Goal: Task Accomplishment & Management: Use online tool/utility

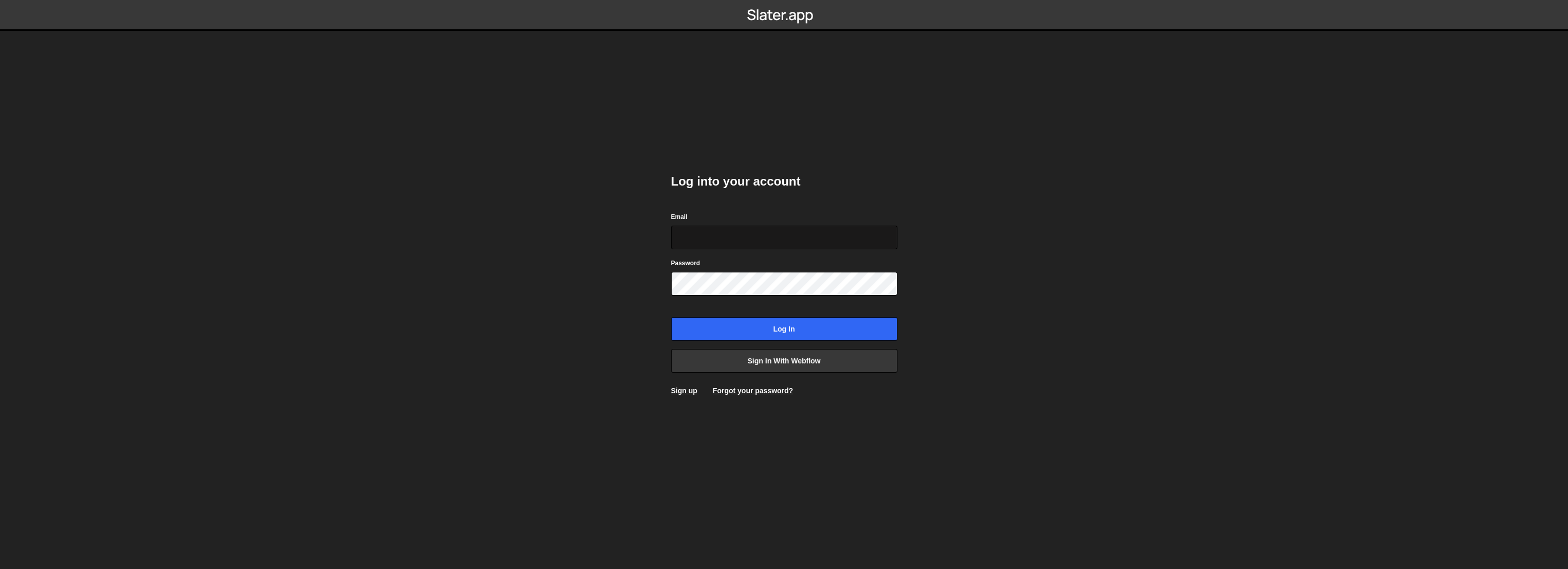
click at [738, 245] on input "Email" at bounding box center [784, 238] width 226 height 24
click at [766, 304] on form "Email Password Log in" at bounding box center [784, 276] width 226 height 129
click at [747, 229] on input "Email" at bounding box center [784, 238] width 226 height 24
click at [960, 428] on body "Log into your account Email Password Log in Sign in with Webflow Sign up Forgot…" at bounding box center [784, 284] width 1568 height 569
click at [763, 229] on input "Email" at bounding box center [784, 238] width 226 height 24
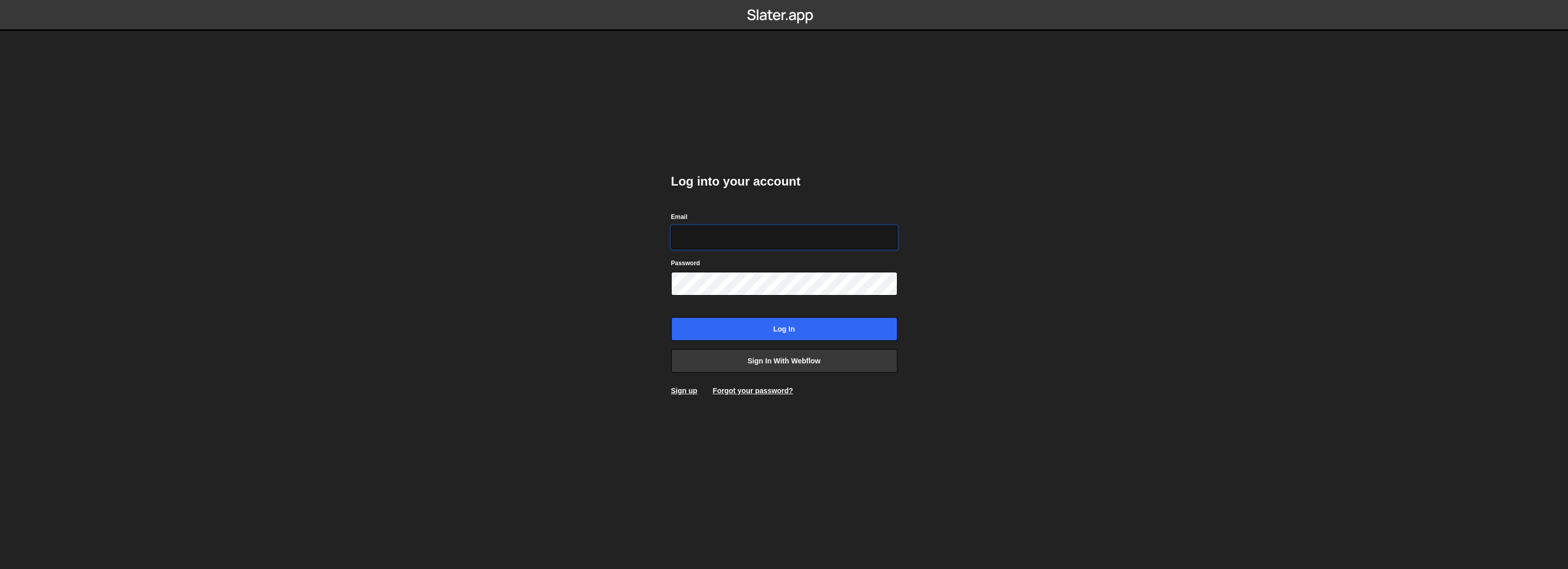
type input "gpt@bx.studio"
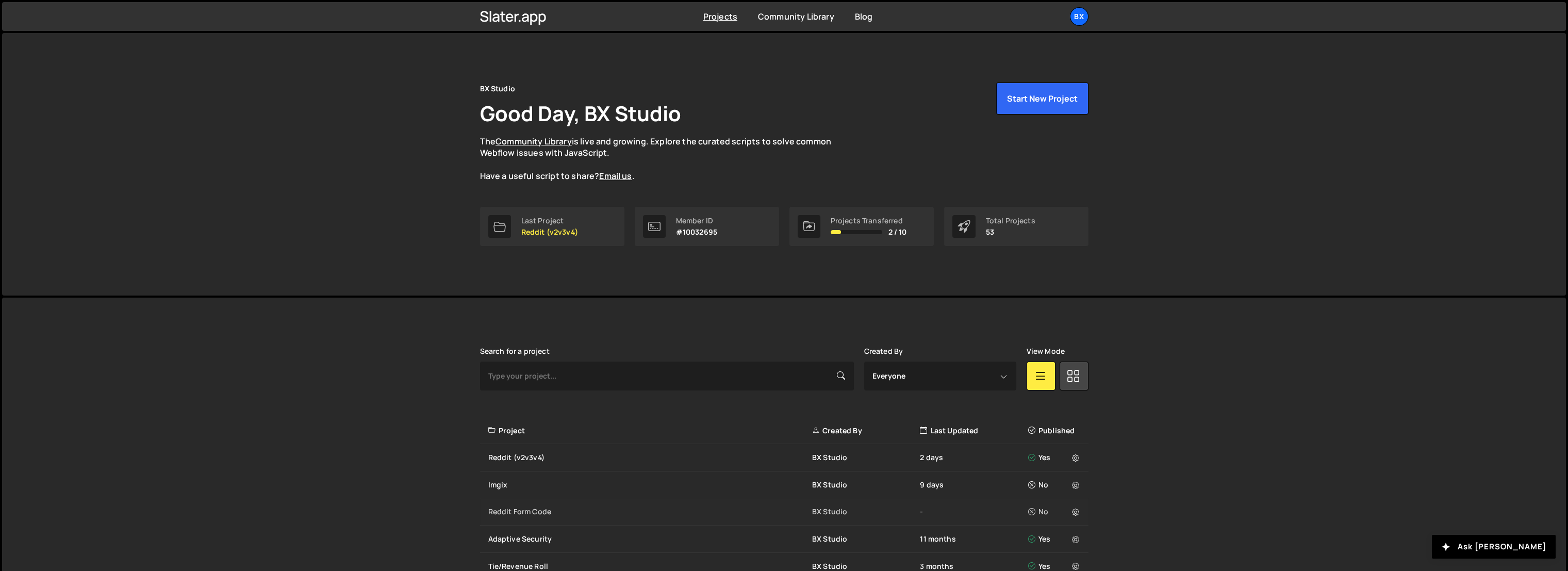
scroll to position [57, 0]
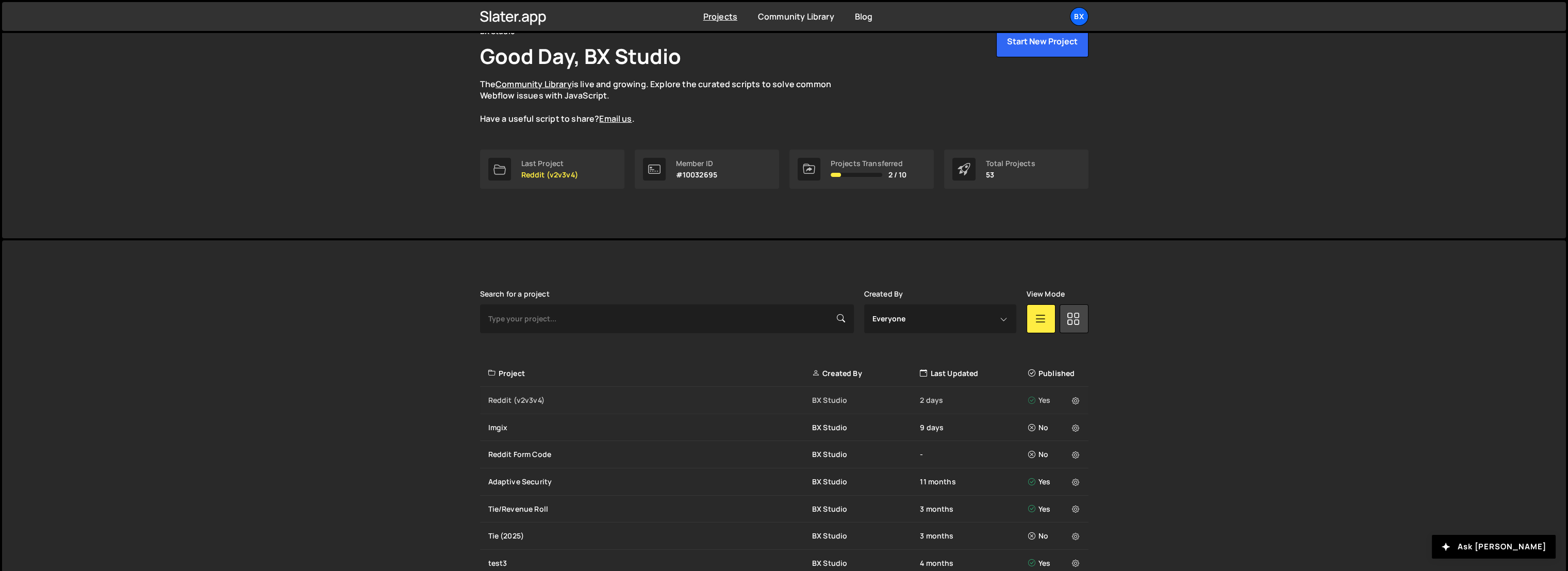
click at [524, 398] on div "Reddit (v2v3v4)" at bounding box center [650, 400] width 323 height 10
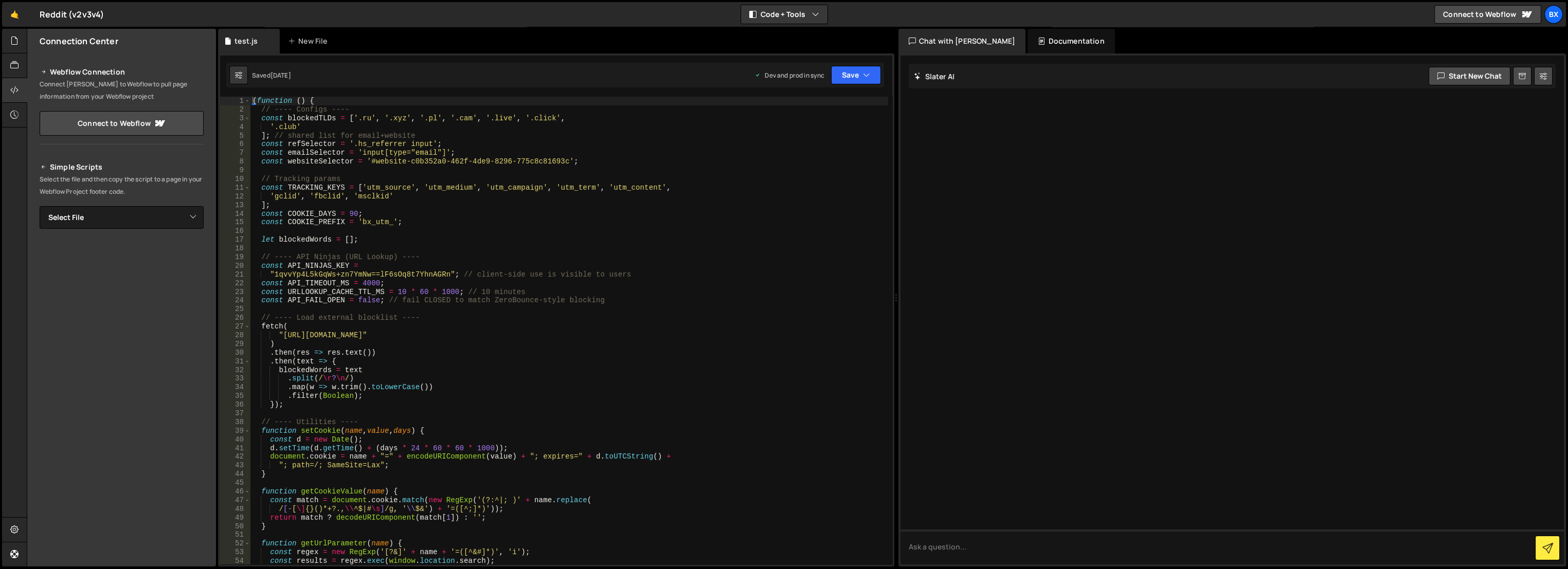
click at [524, 193] on div "( function ( ) { // ---- Configs ---- const blockedTLDs = [ '.ru' , '.xyz' , '.…" at bounding box center [569, 339] width 638 height 485
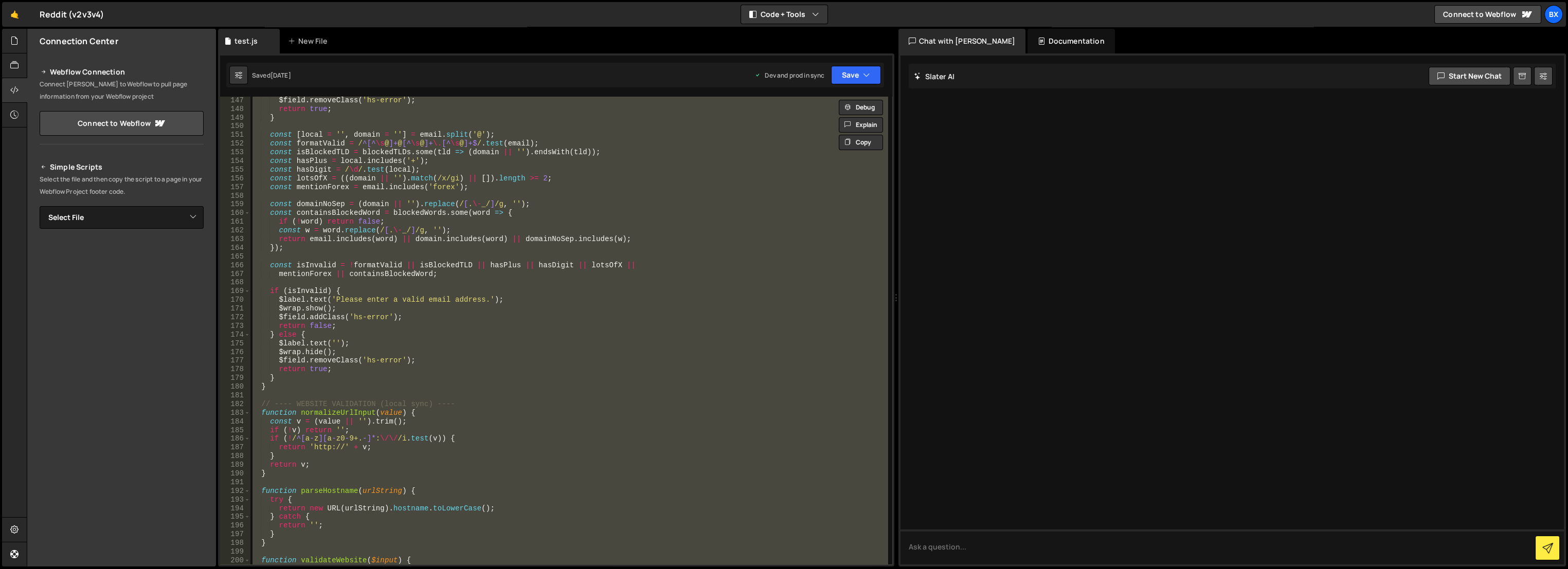
scroll to position [1713, 0]
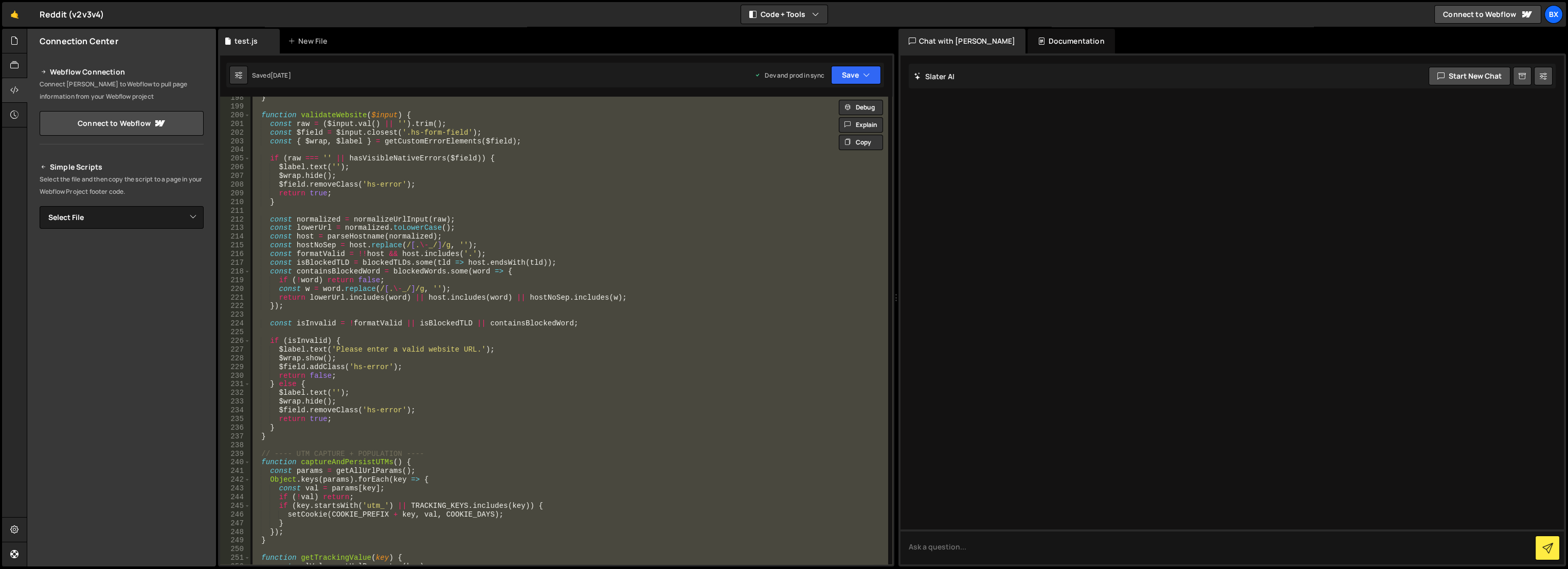
click at [563, 204] on div "} function validateWebsite ( $input ) { const raw = ( $input . val ( ) || '' ) …" at bounding box center [569, 330] width 638 height 468
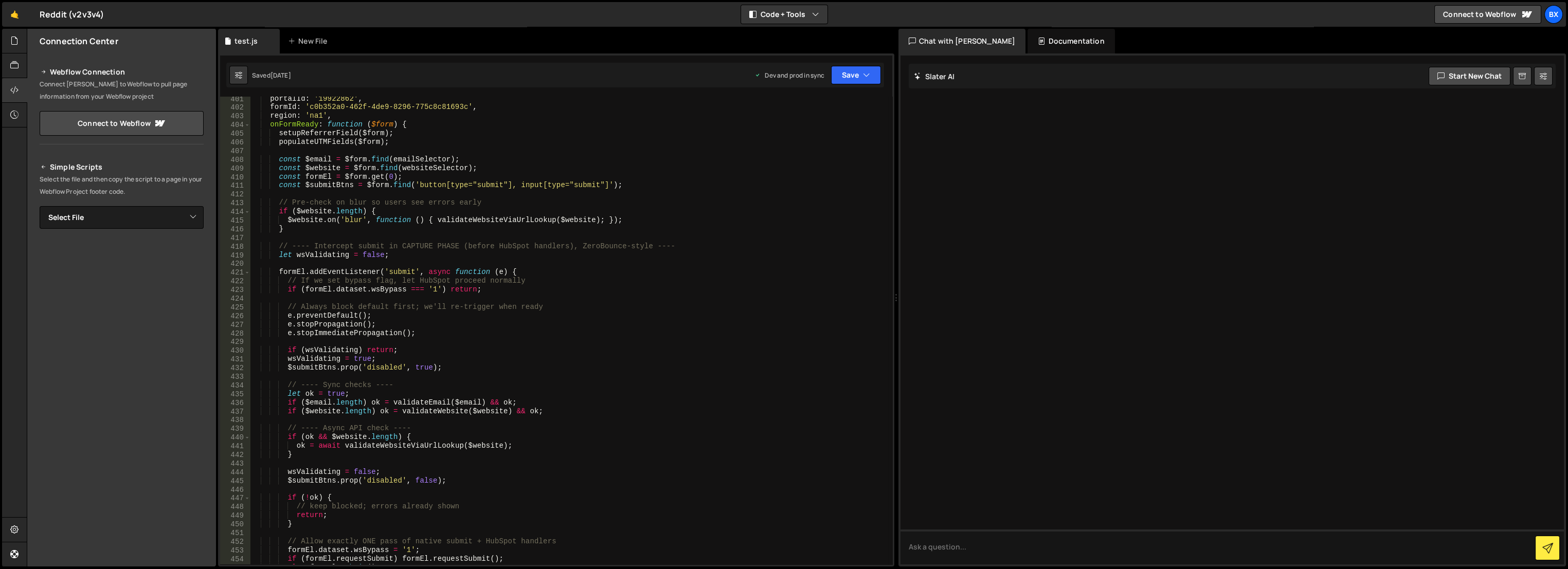
click at [519, 250] on div "portalId : '19922862' , formId : 'c0b352a0-462f-4de9-8296-775c8c81693c' , regio…" at bounding box center [569, 337] width 638 height 485
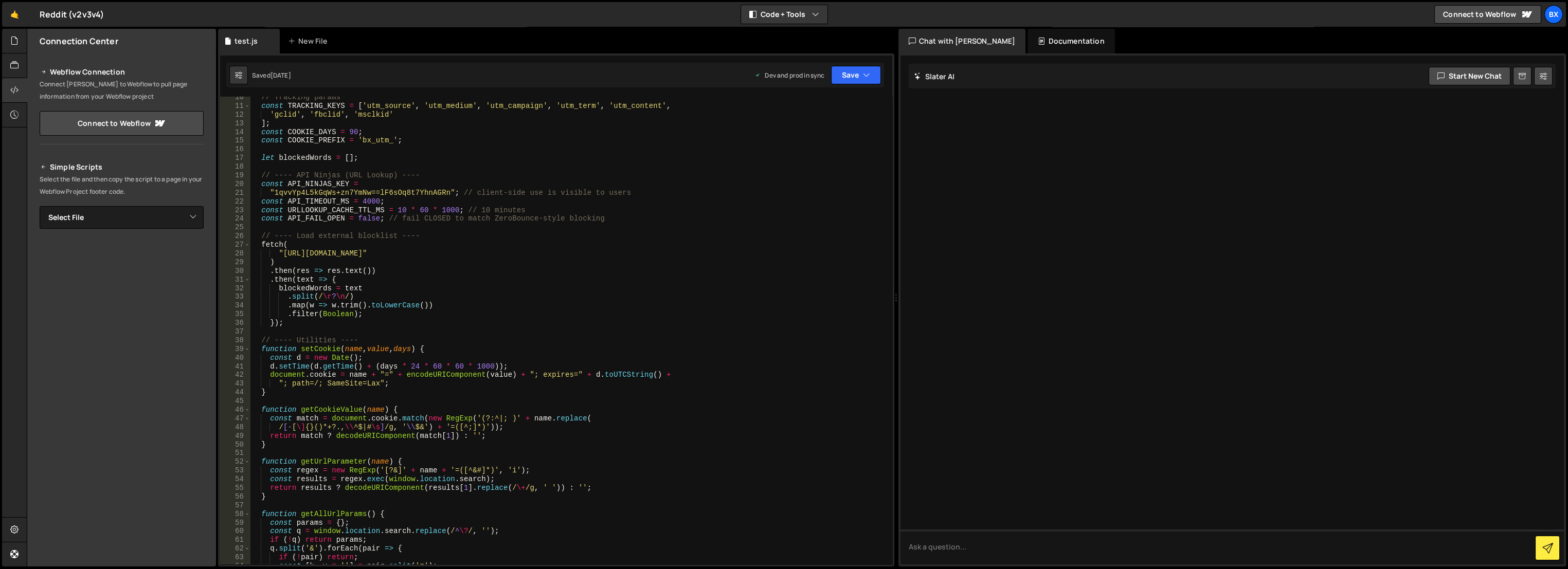
scroll to position [0, 0]
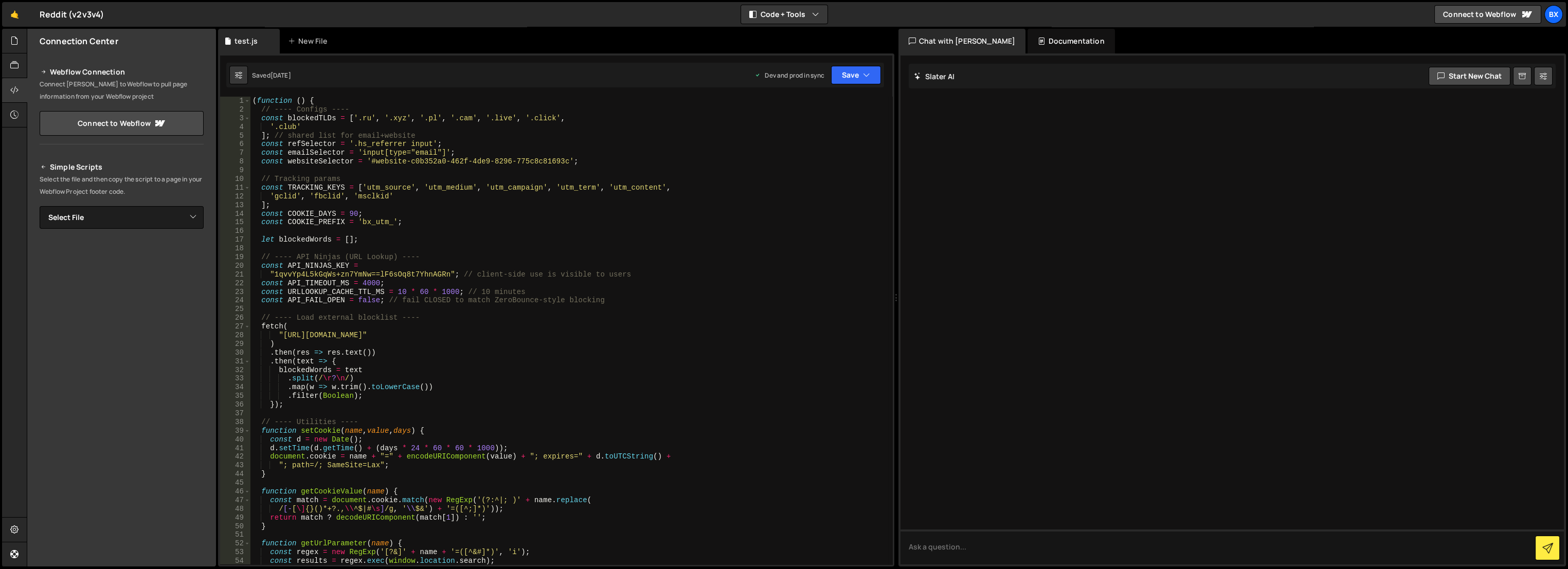
click at [464, 185] on div "( function ( ) { // ---- Configs ---- const blockedTLDs = [ '.ru' , '.xyz' , '.…" at bounding box center [569, 339] width 638 height 485
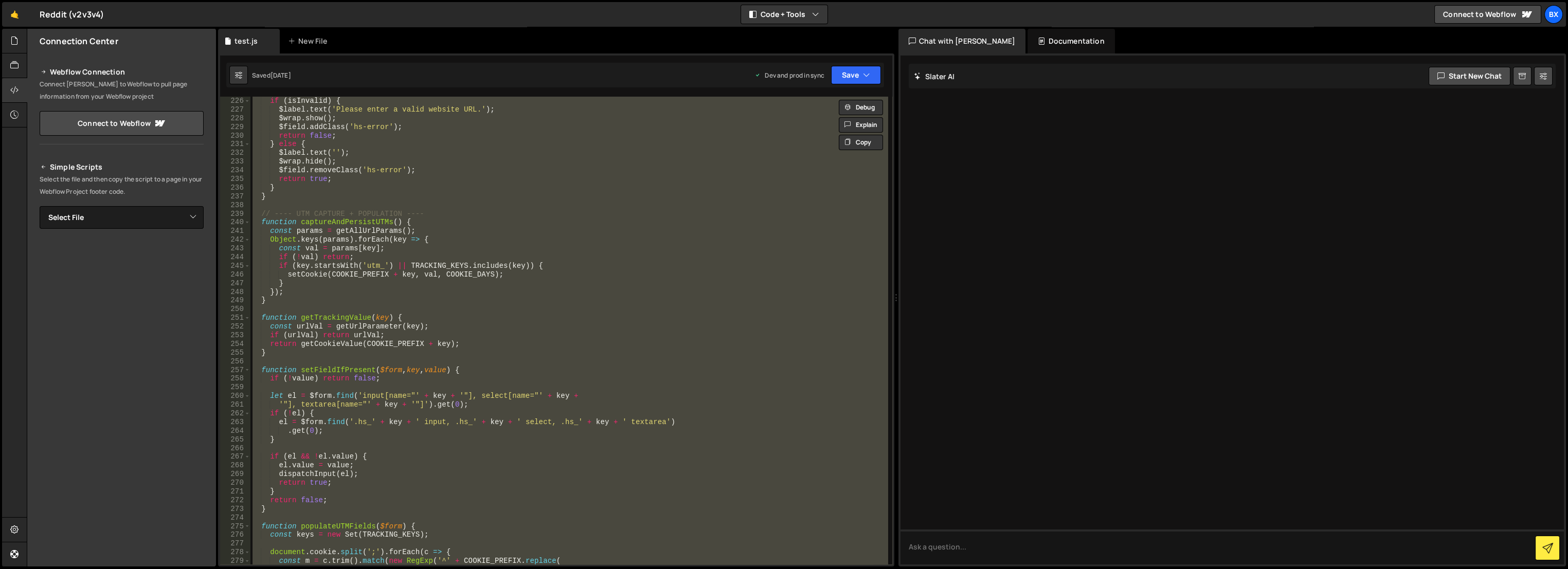
scroll to position [2021, 0]
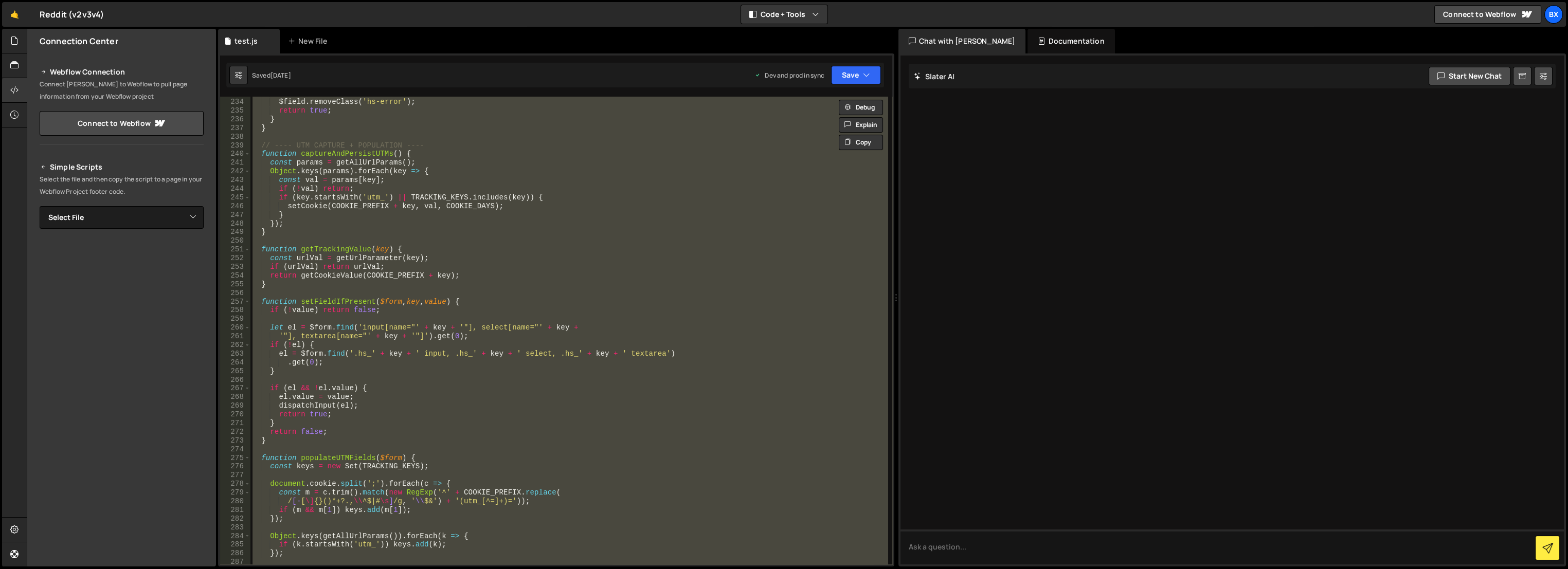
click at [613, 236] on div "$wrap . hide ( ) ; $field . removeClass ( 'hs-error' ) ; return true ; } } // -…" at bounding box center [569, 330] width 638 height 468
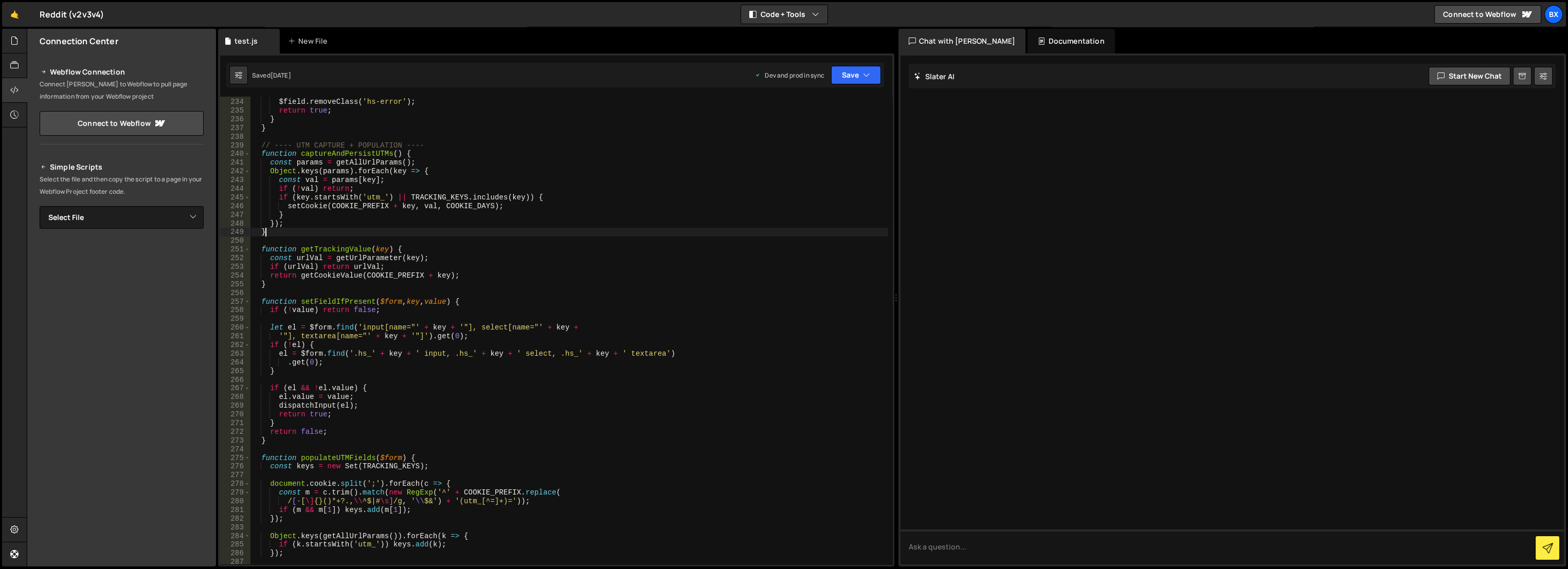
type textarea "})();"
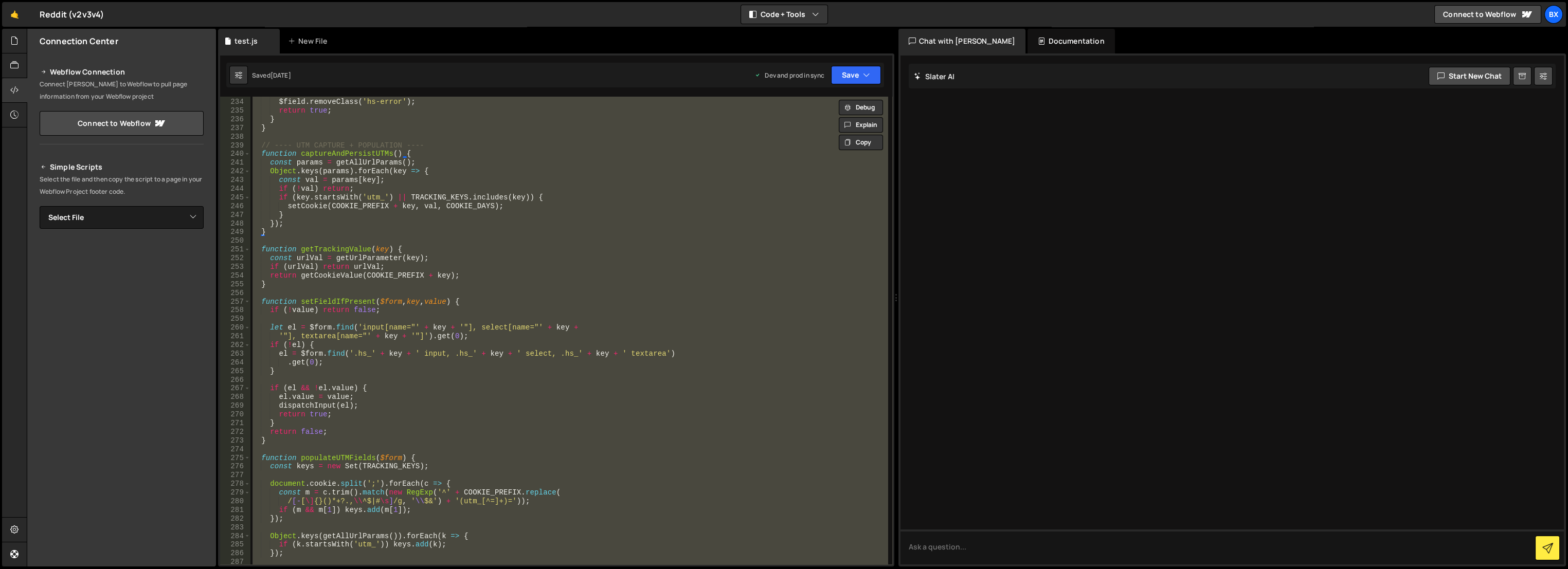
paste textarea
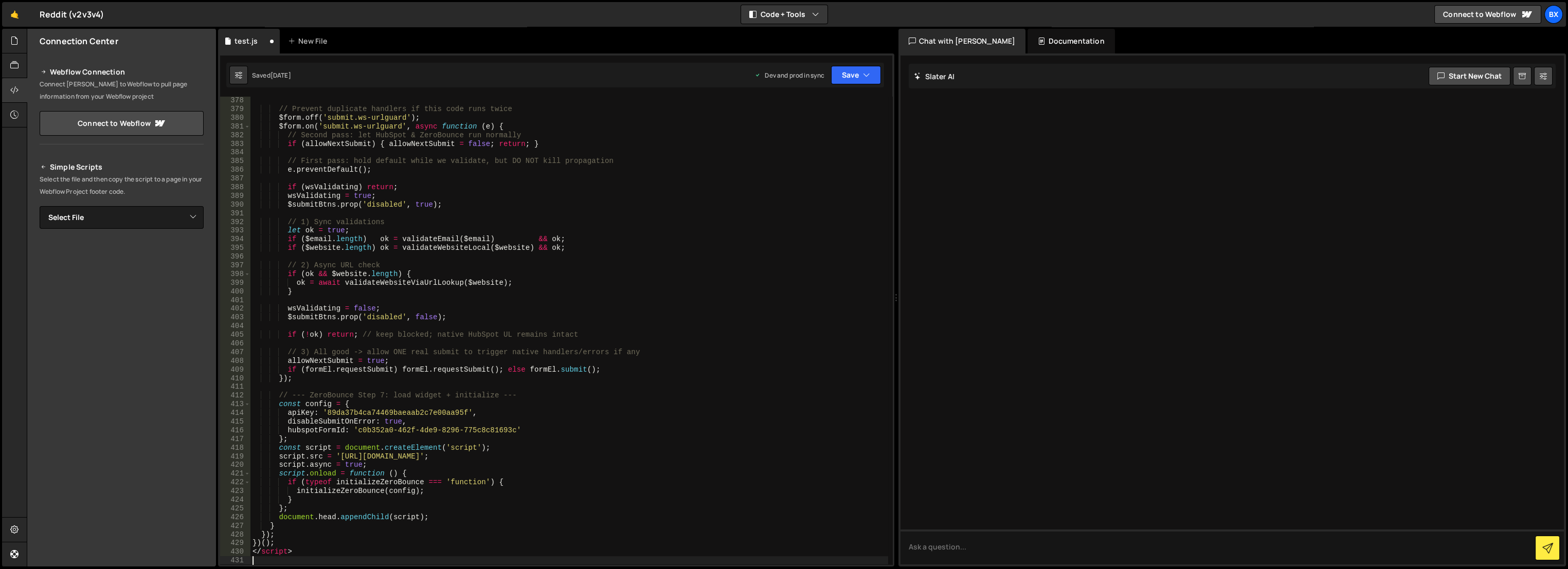
scroll to position [3503, 0]
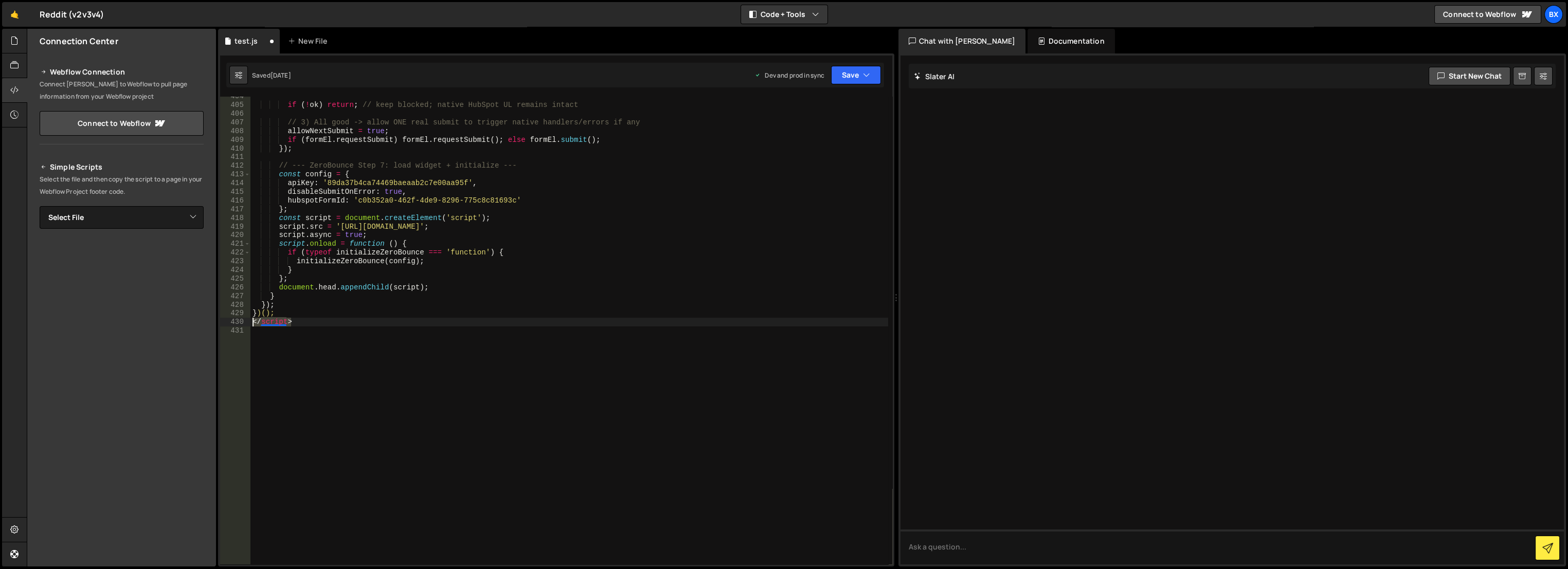
drag, startPoint x: 294, startPoint y: 327, endPoint x: 218, endPoint y: 323, distance: 76.1
click at [218, 323] on div "404 405 406 407 408 409 410 411 412 413 414 415 416 417 418 419 420 421 422 423…" at bounding box center [556, 310] width 676 height 513
type textarea "</script>"
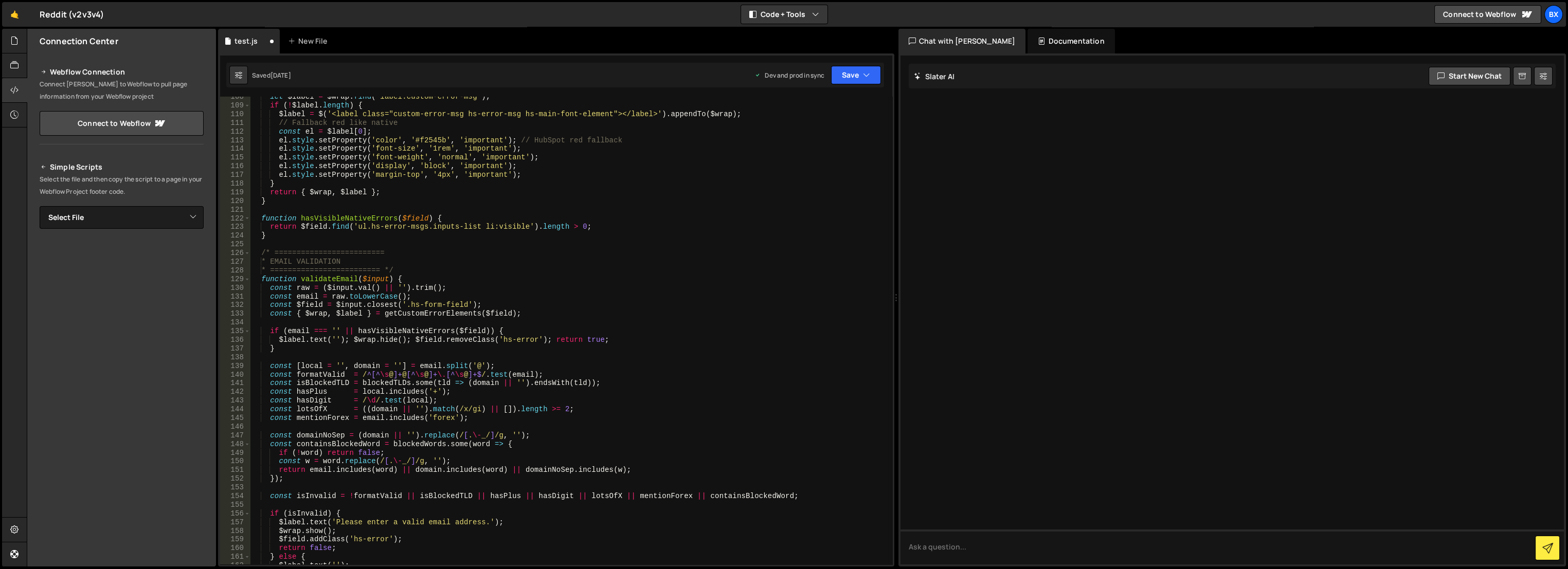
scroll to position [0, 0]
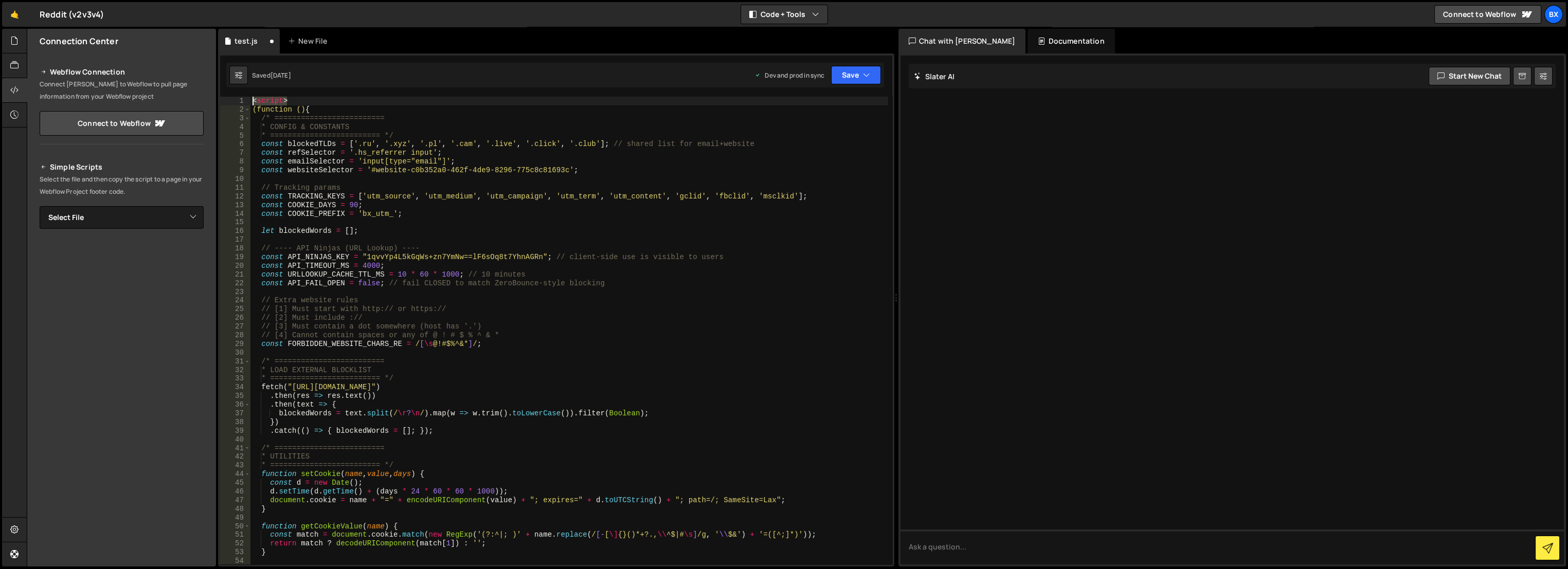
drag, startPoint x: 240, startPoint y: 100, endPoint x: 205, endPoint y: 95, distance: 35.4
click at [200, 97] on div "Files New File Javascript files 0 test.js 0 CSS files Copy share link Edit File…" at bounding box center [797, 297] width 1541 height 538
type textarea "<script>"
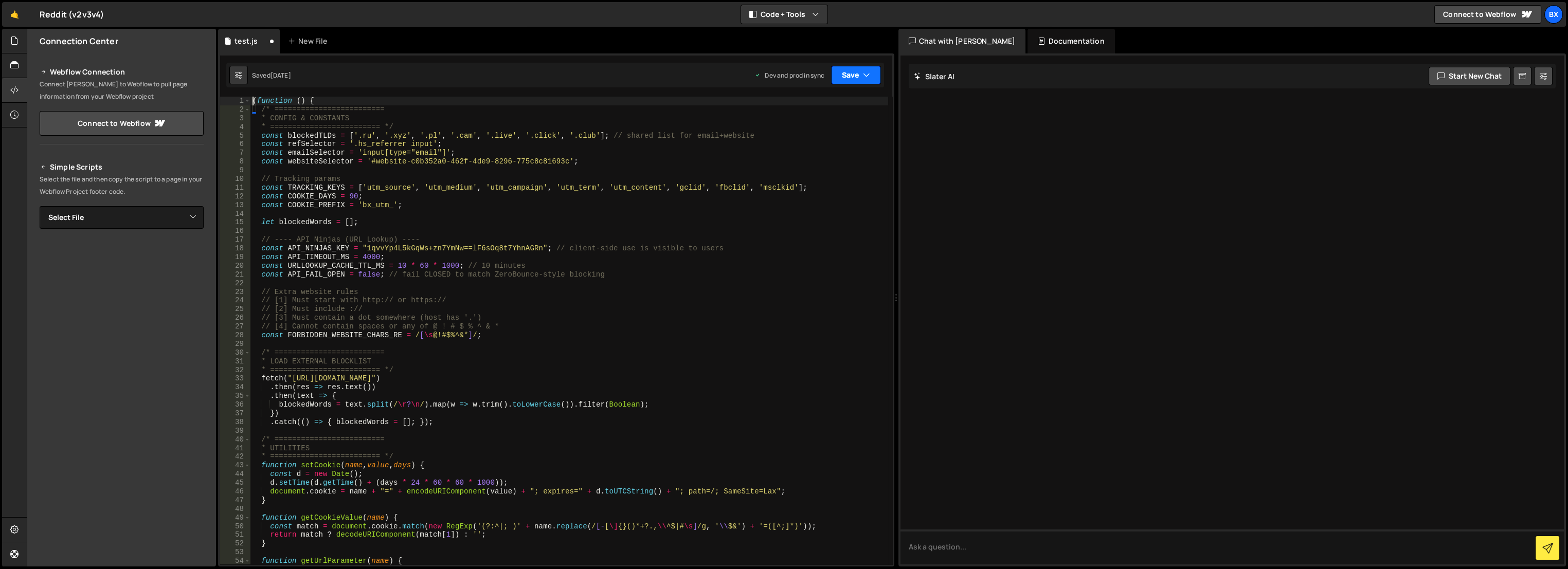
click at [839, 72] on button "Save" at bounding box center [856, 75] width 50 height 19
click at [822, 105] on div "Saved 1 day ago" at bounding box center [820, 111] width 107 height 12
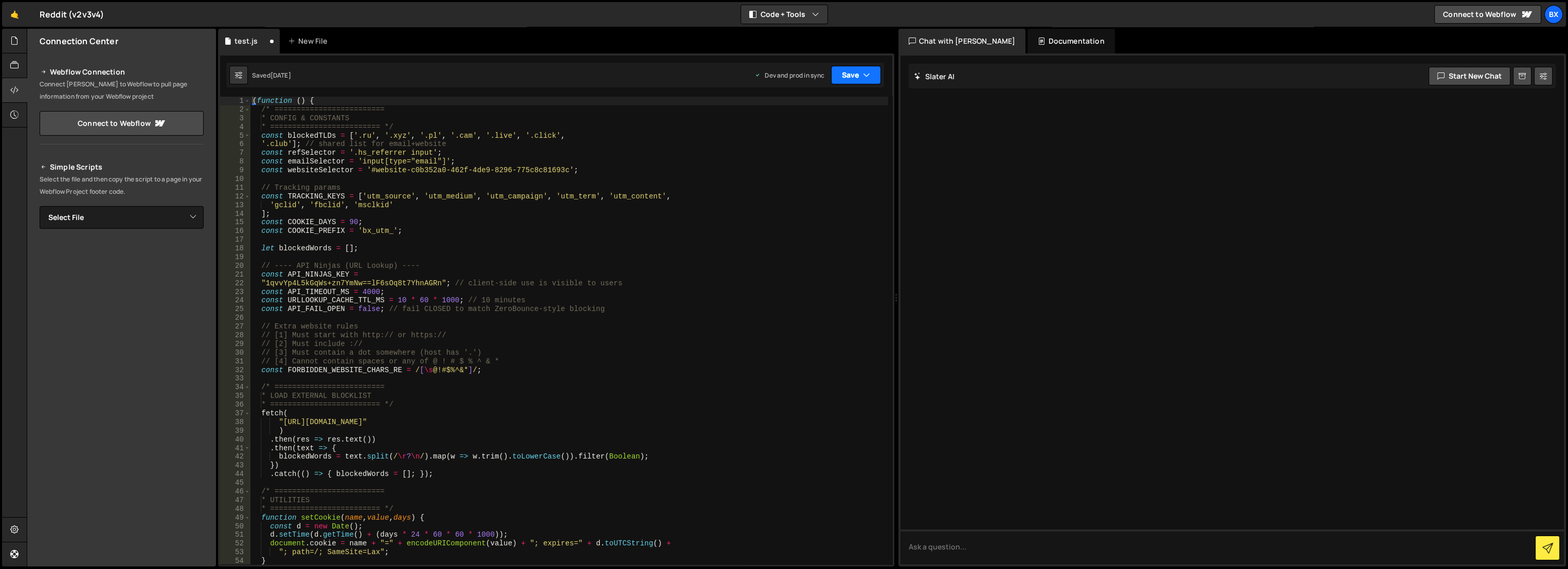
click at [863, 72] on icon "button" at bounding box center [866, 75] width 7 height 10
click at [832, 134] on div "Save to Production S" at bounding box center [820, 133] width 107 height 10
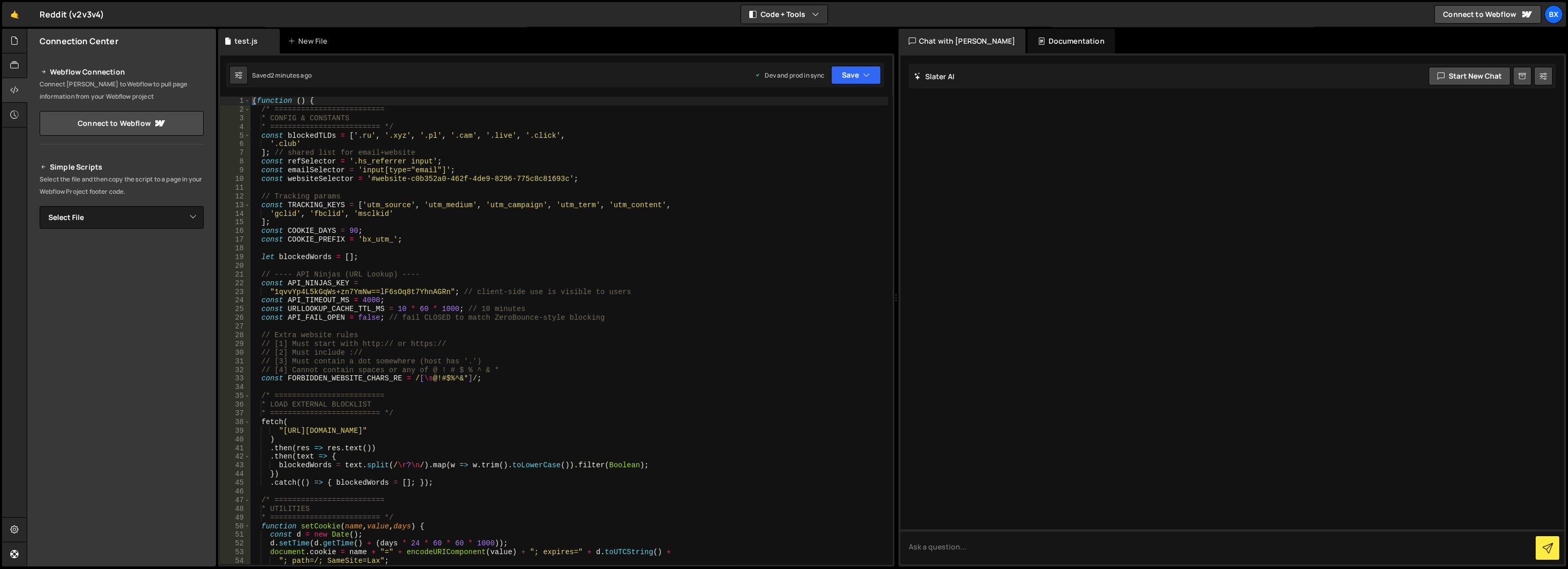
type textarea "// [4] Cannot contain spaces or any of @ ! # $ % ^ & *"
click at [553, 369] on div "( function ( ) { /* ========================= * CONFIG & CONSTANTS * ==========…" at bounding box center [569, 339] width 638 height 485
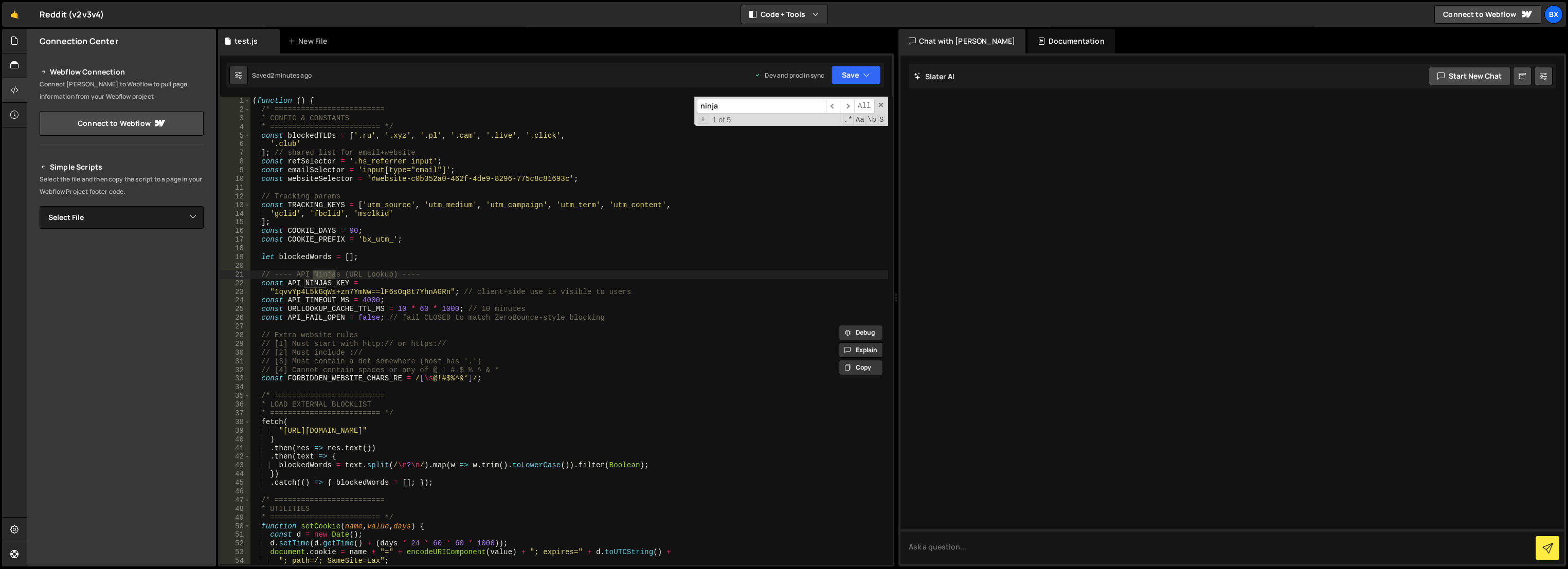
type input "ninja"
click at [613, 214] on div "( function ( ) { /* ========================= * CONFIG & CONSTANTS * ==========…" at bounding box center [569, 339] width 638 height 485
click at [519, 204] on div "( function ( ) { /* ========================= * CONFIG & CONSTANTS * ==========…" at bounding box center [569, 339] width 638 height 485
click at [876, 102] on div "ninja ​ ​ All Replace All + 1 of 5 .* Aa \b S" at bounding box center [790, 110] width 194 height 29
click at [879, 103] on span at bounding box center [880, 104] width 7 height 7
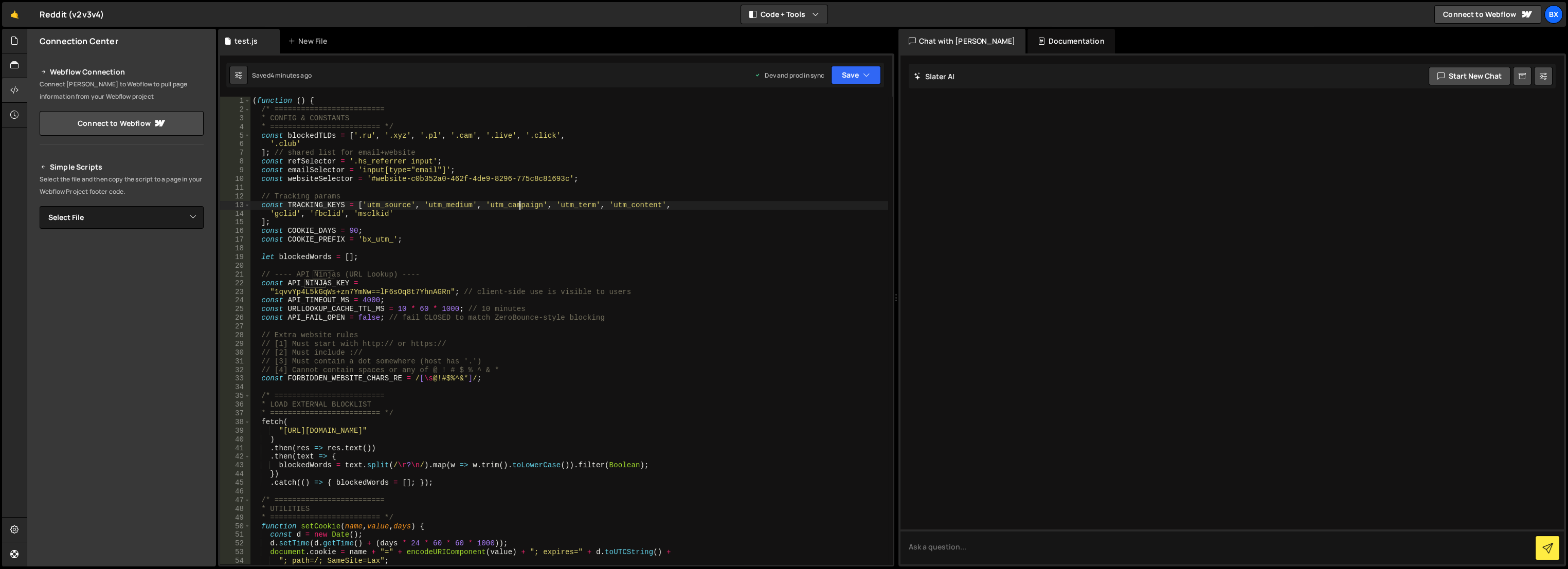
click at [516, 232] on div "( function ( ) { /* ========================= * CONFIG & CONSTANTS * ==========…" at bounding box center [569, 339] width 638 height 485
type textarea "const COOKIE_DAYS = 90;"
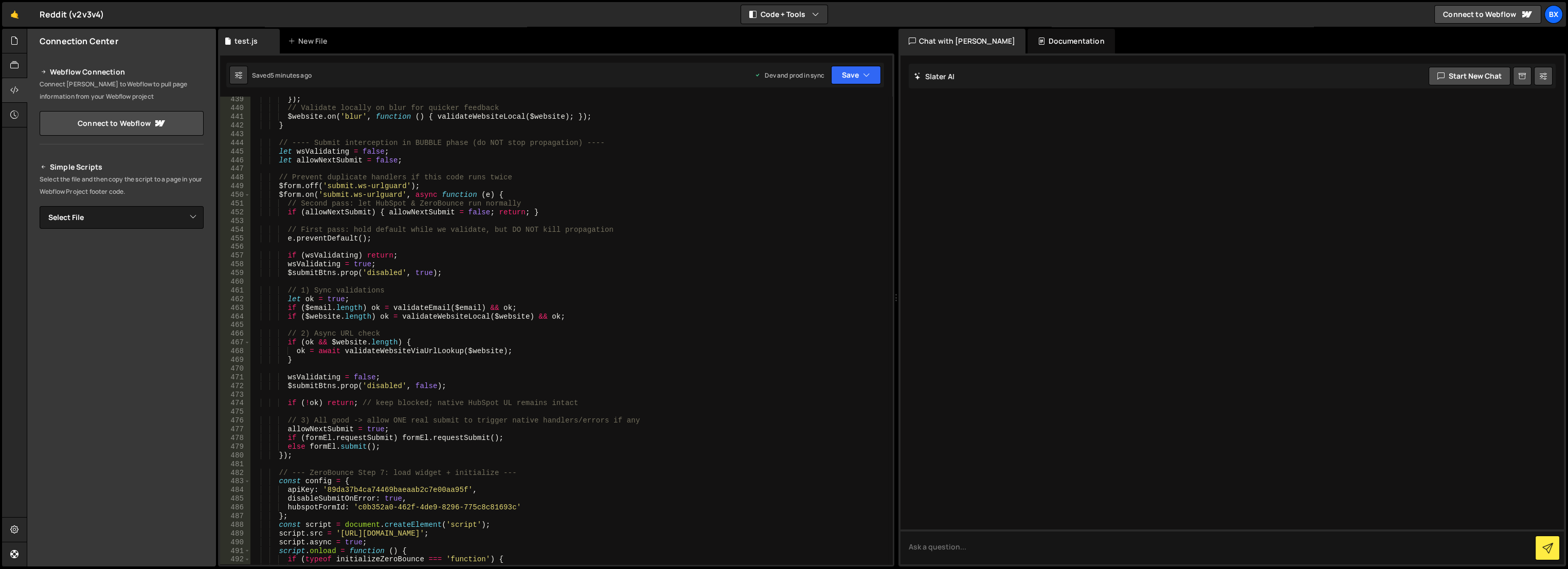
scroll to position [4101, 0]
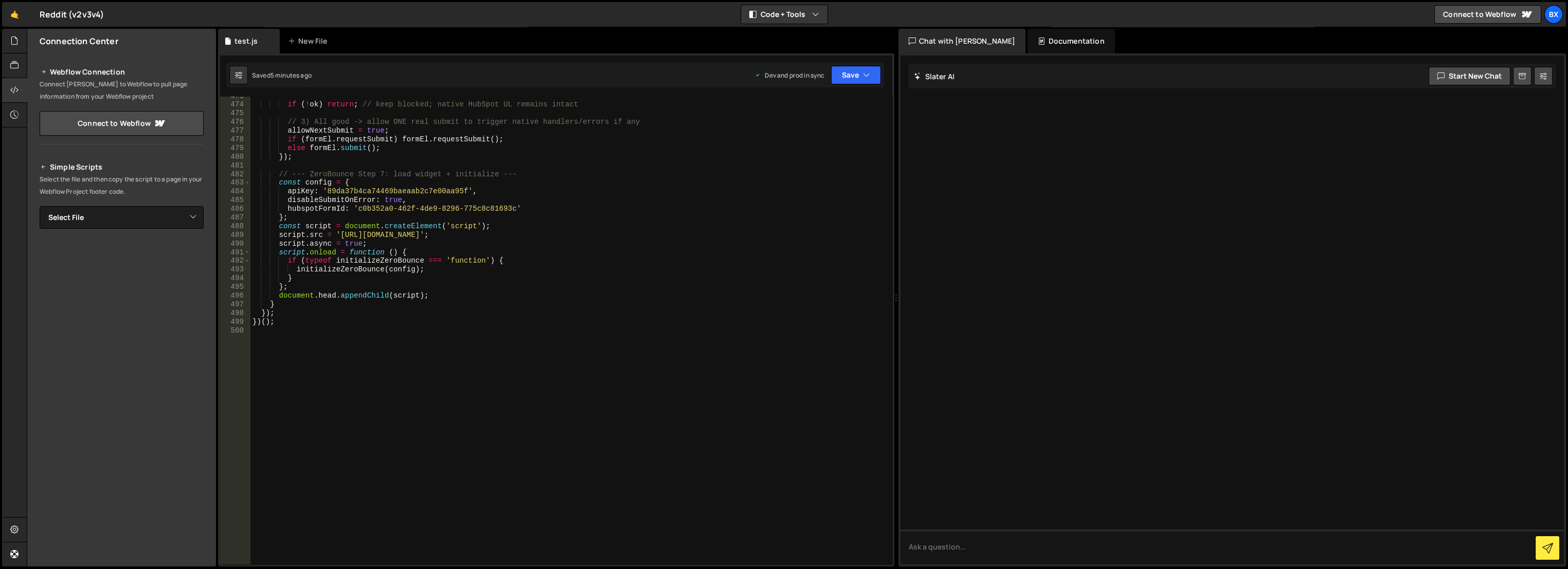
click at [511, 358] on div "if ( ! ok ) return ; // keep blocked; native HubSpot UL remains intact // 3) Al…" at bounding box center [569, 334] width 638 height 485
paste textarea
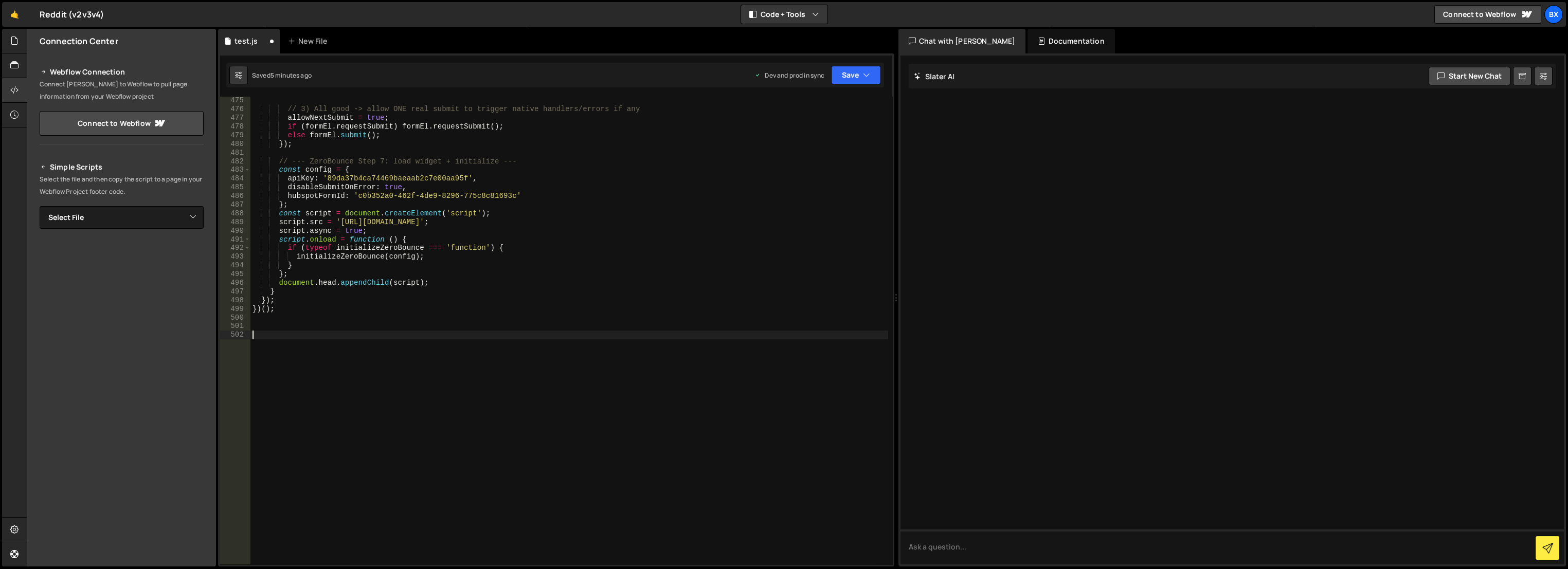
paste textarea
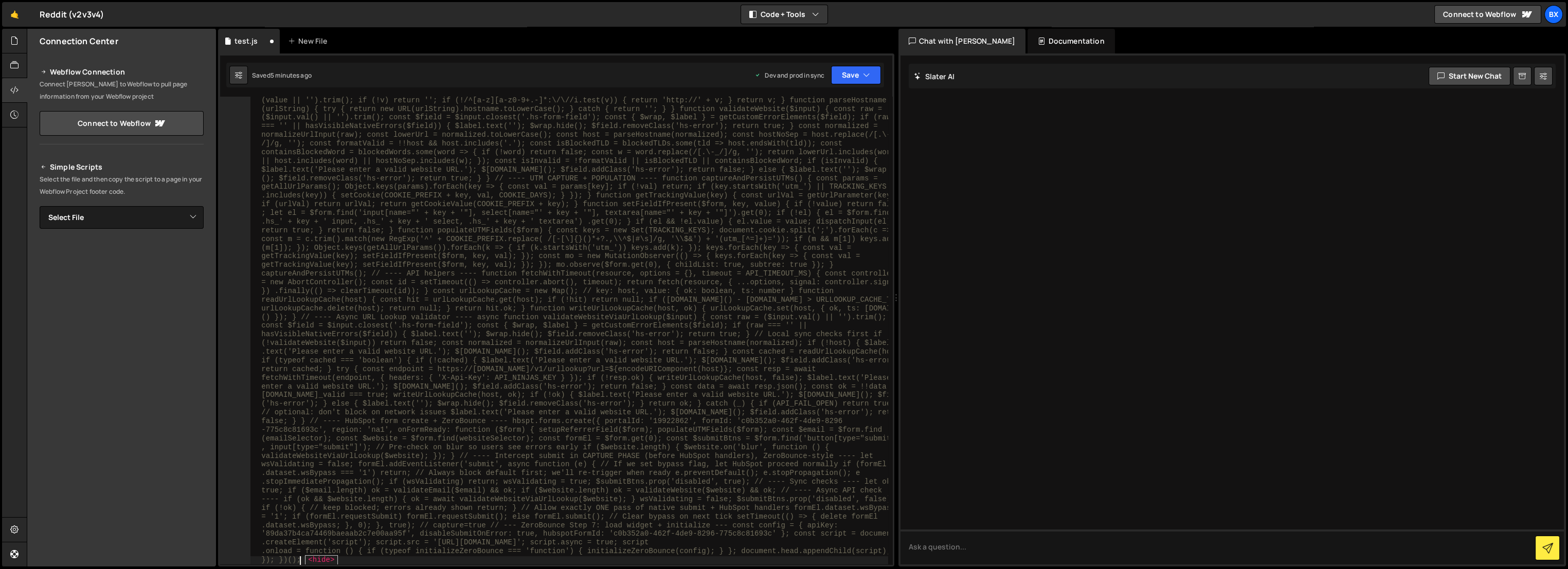
scroll to position [4114, 0]
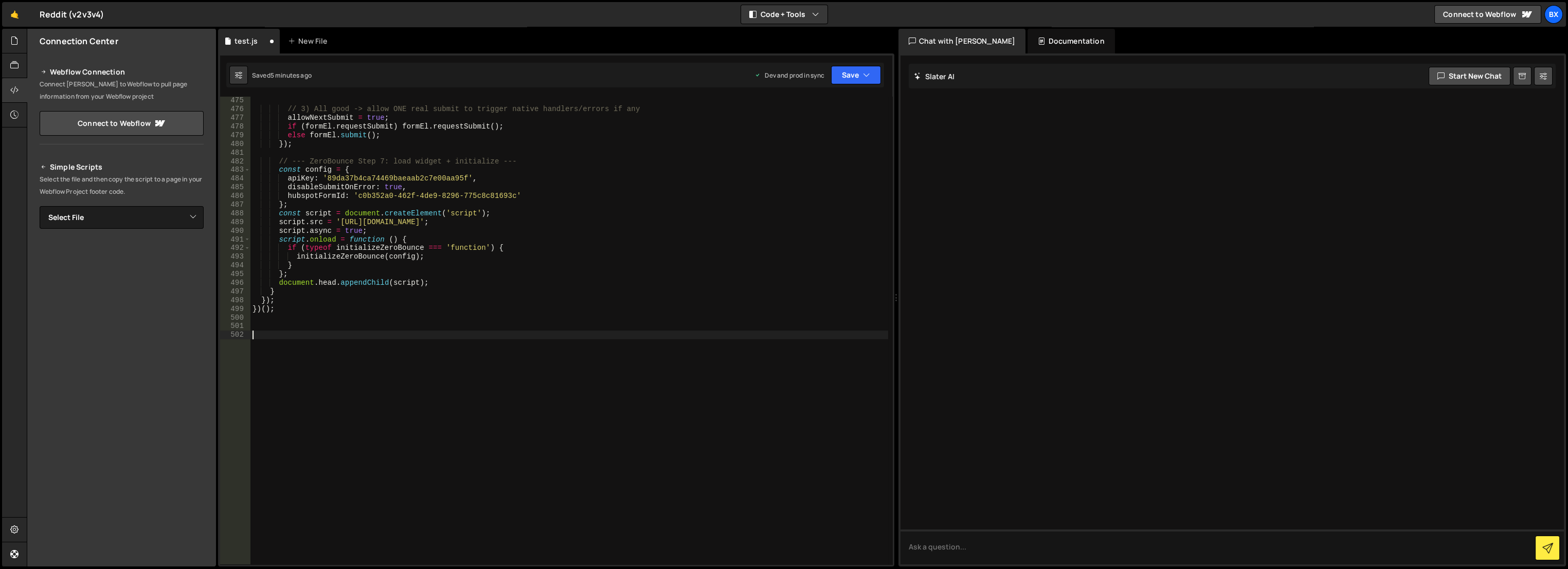
click at [434, 303] on div "// 3) All good -> allow ONE real submit to trigger native handlers/errors if an…" at bounding box center [569, 339] width 638 height 485
type textarea "});"
paste textarea
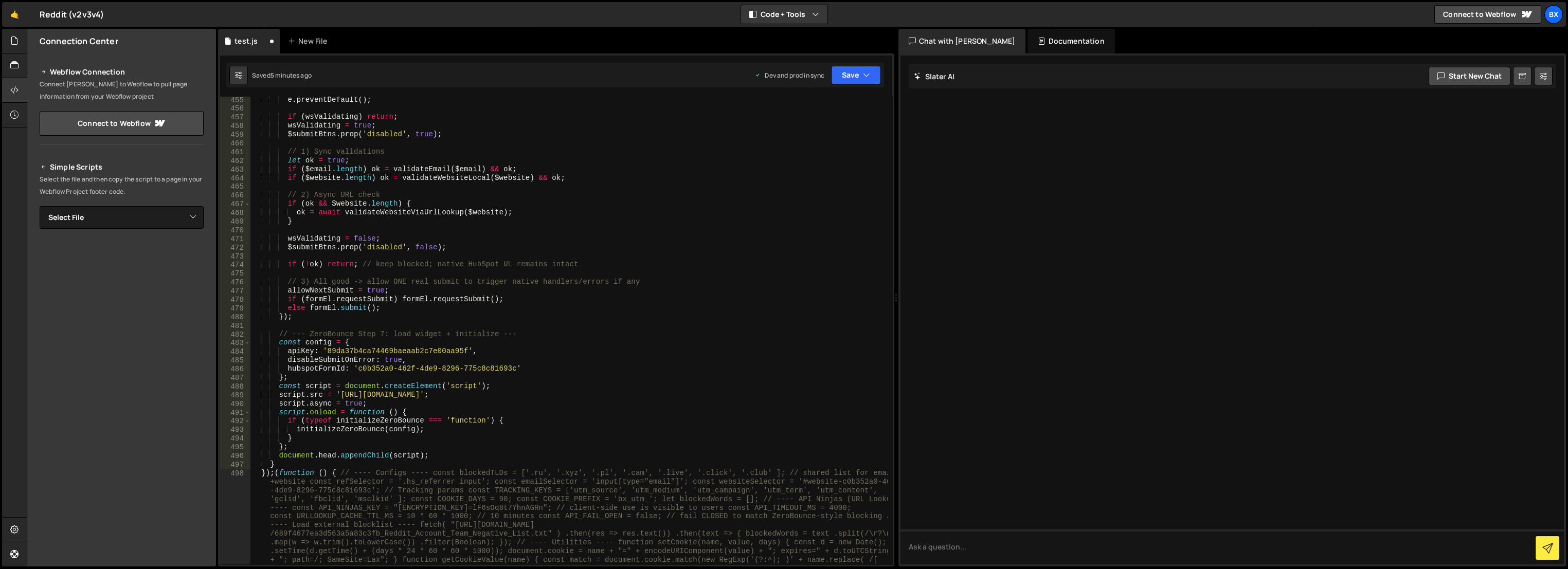
scroll to position [4078, 0]
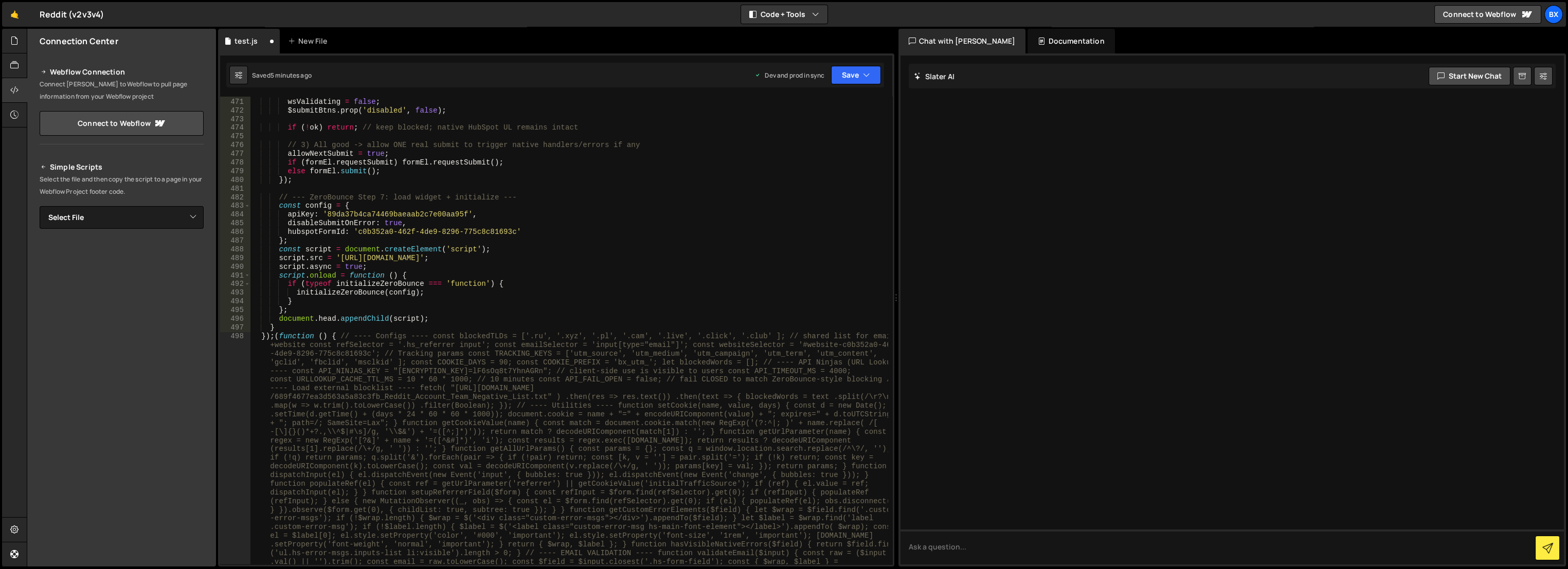
type textarea "});"
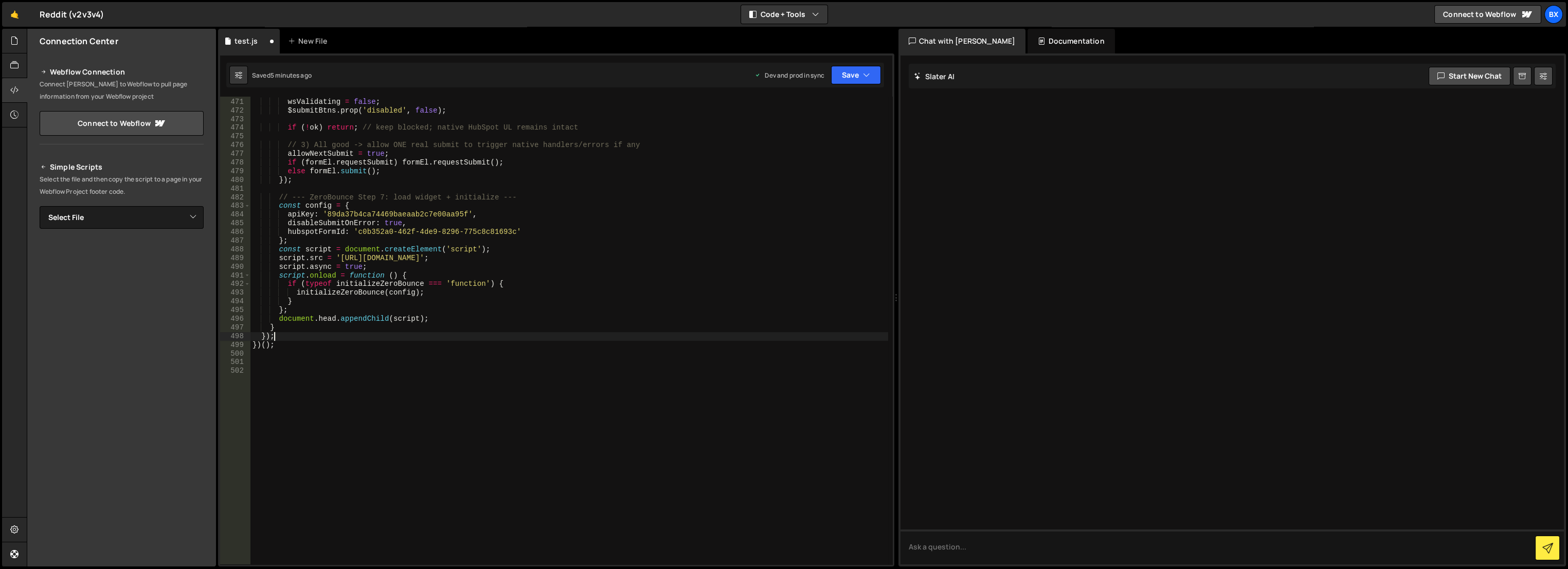
click at [403, 359] on div "wsValidating = false ; $submitBtns . prop ( 'disabled' , false ) ; if ( ! ok ) …" at bounding box center [569, 331] width 638 height 485
click at [308, 38] on div "New File" at bounding box center [309, 41] width 43 height 10
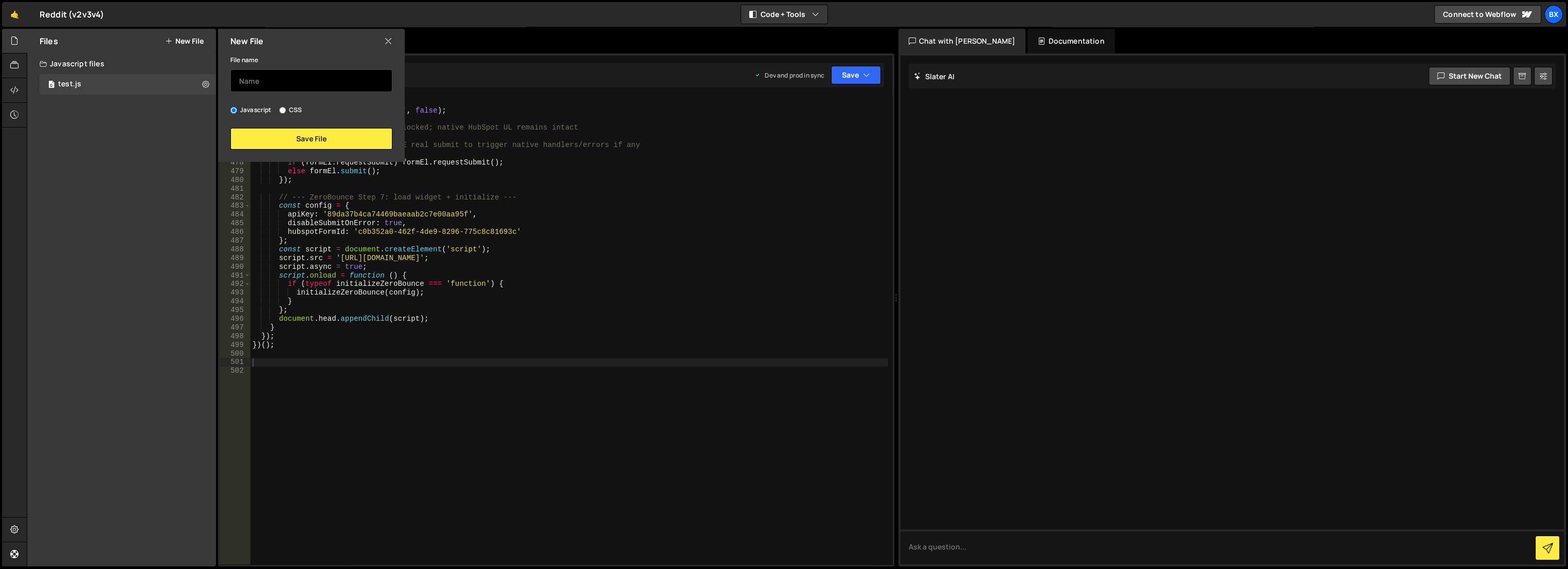
click at [328, 91] on input "text" at bounding box center [311, 81] width 162 height 23
type input "test.js"
click at [286, 149] on div "New File File name test.js Javascript CSS Save File" at bounding box center [311, 95] width 189 height 133
click at [294, 148] on button "Save File" at bounding box center [311, 139] width 162 height 22
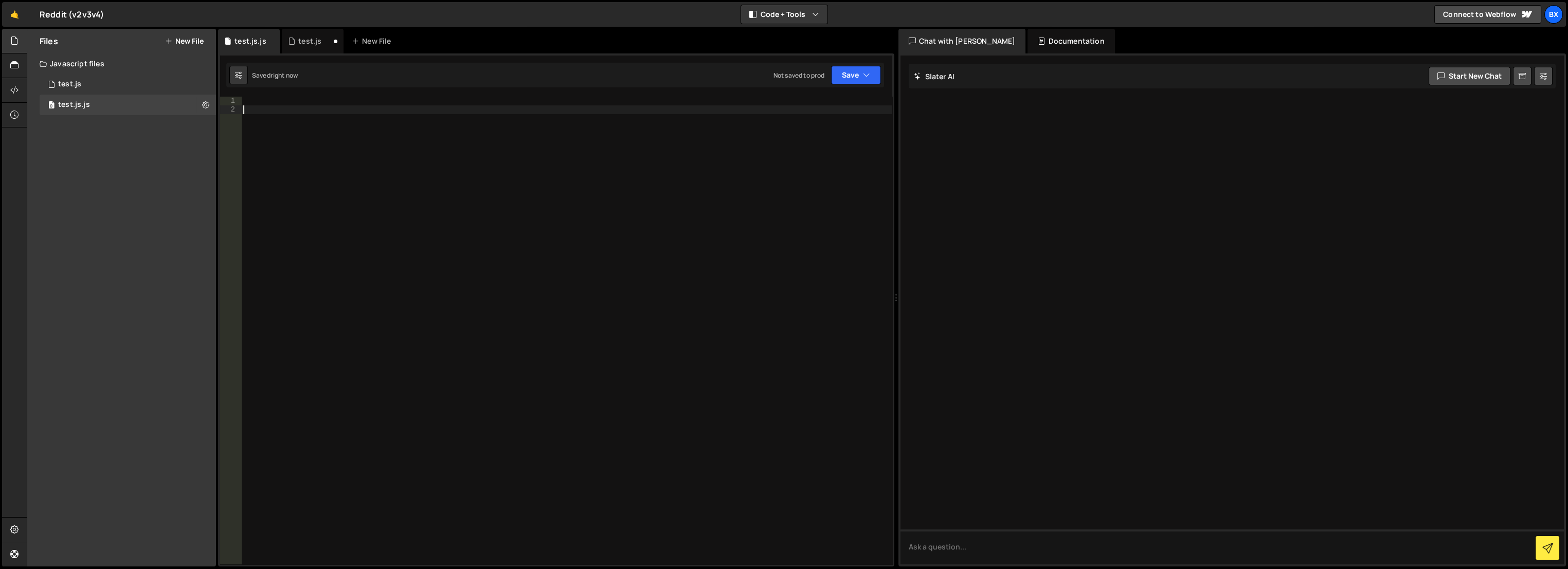
click at [362, 128] on div at bounding box center [566, 339] width 651 height 485
paste textarea
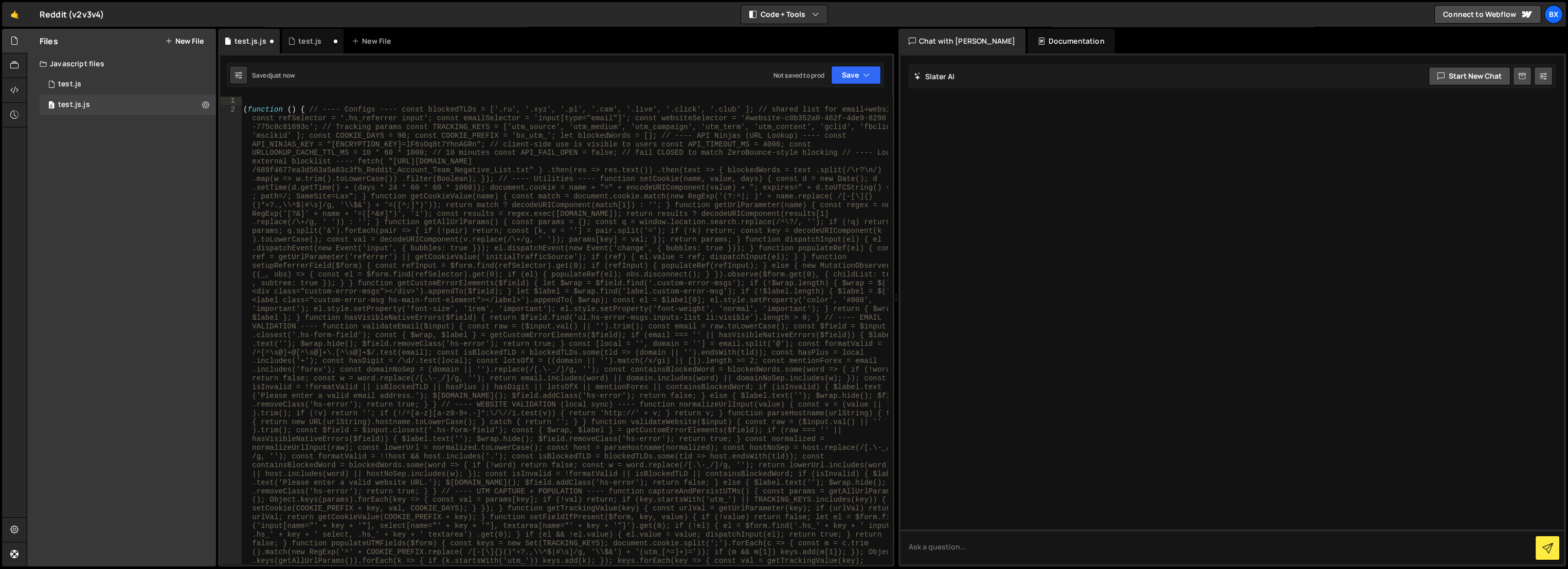
scroll to position [0, 0]
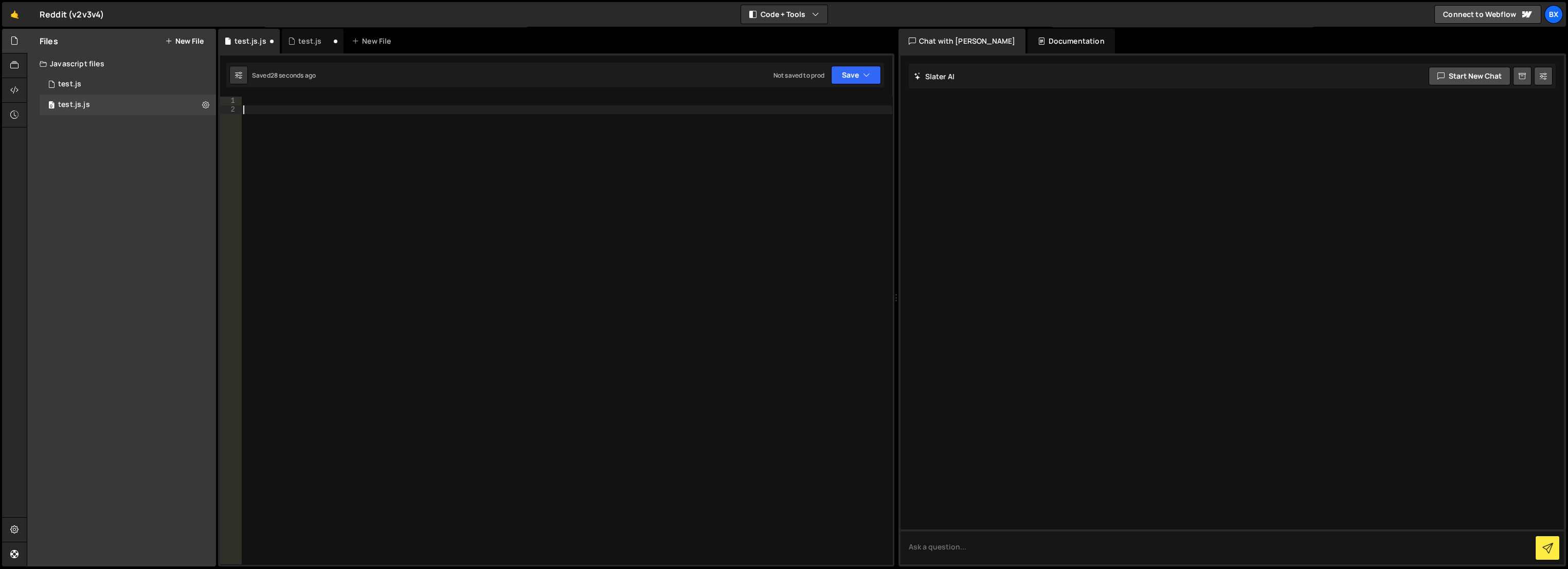
click at [386, 147] on div at bounding box center [566, 339] width 651 height 485
paste textarea
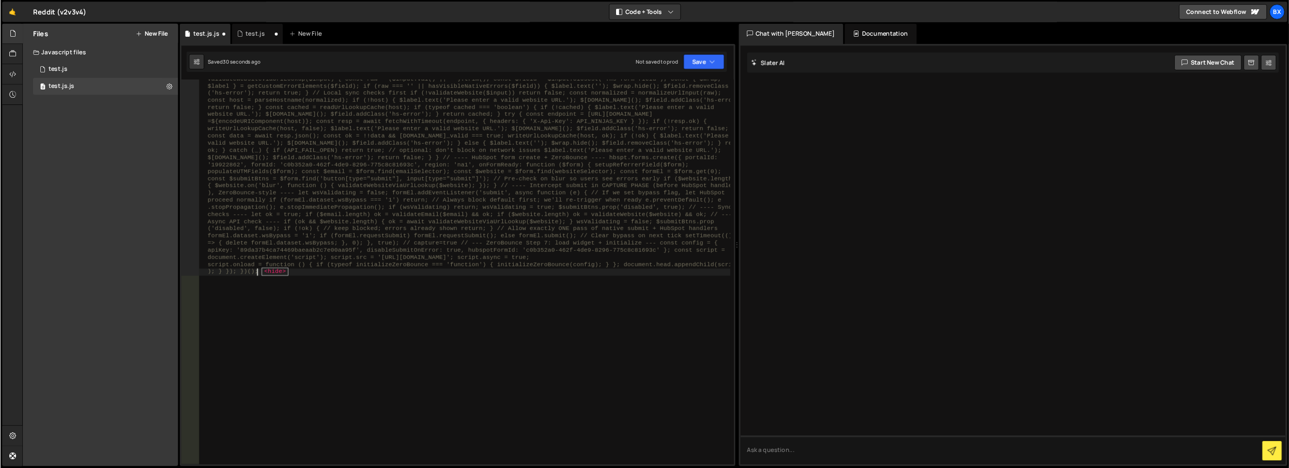
scroll to position [563, 0]
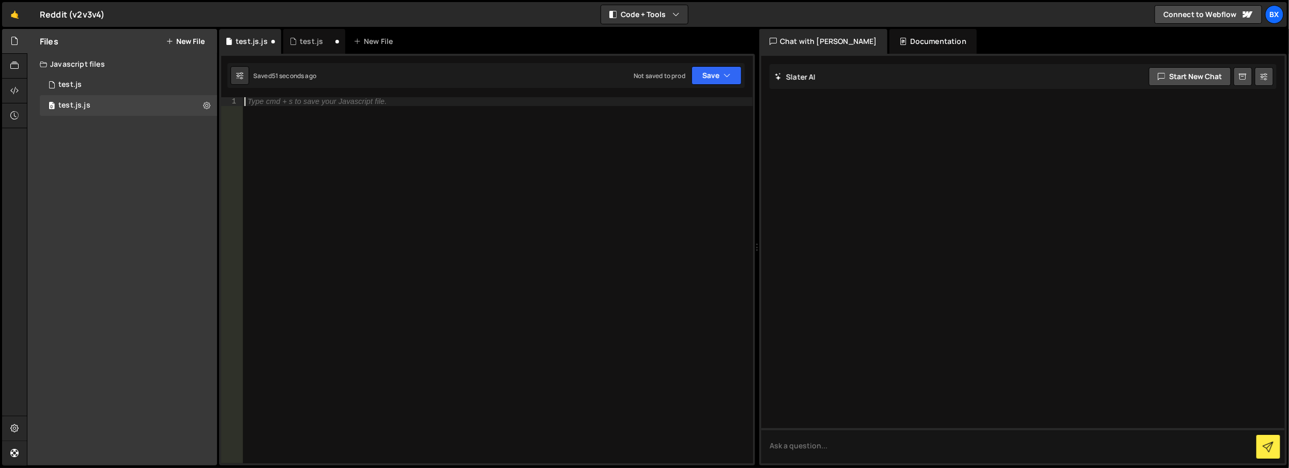
click at [353, 182] on div "Type cmd + s to save your Javascript file." at bounding box center [497, 288] width 510 height 383
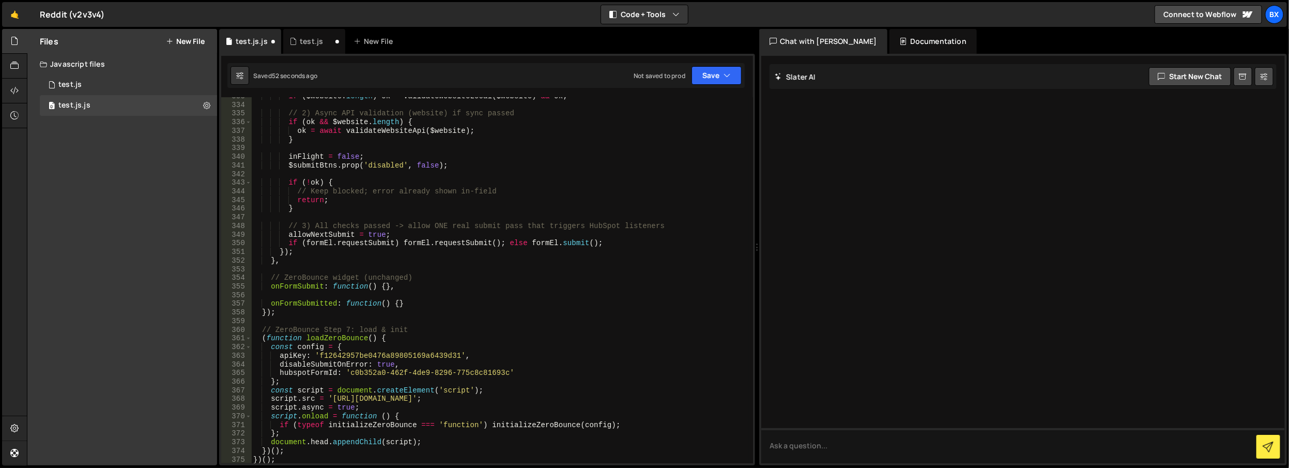
scroll to position [3093, 0]
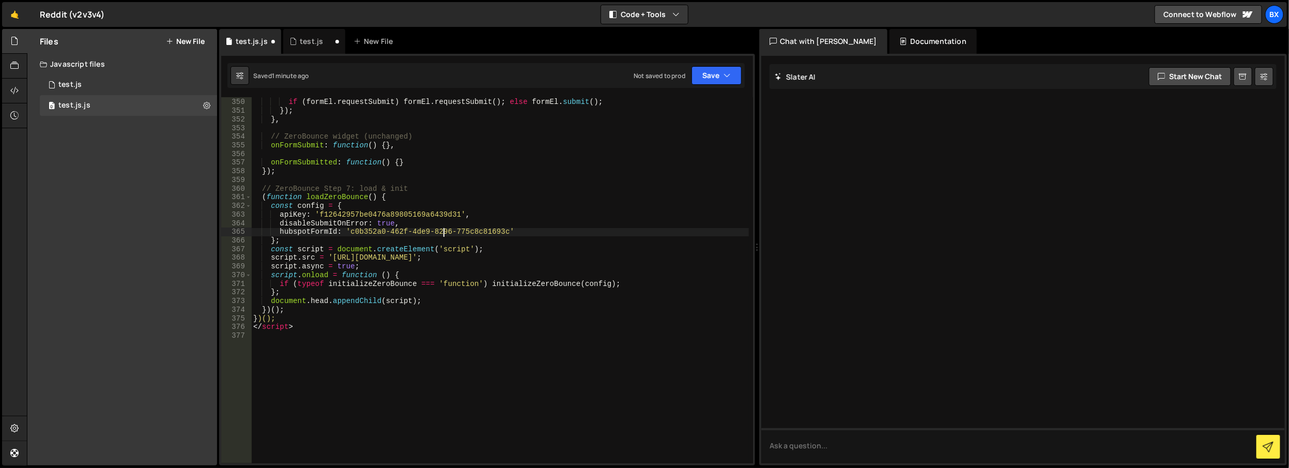
click at [442, 231] on div "allowNextSubmit = true ; if ( formEl . requestSubmit ) formEl . requestSubmit (…" at bounding box center [500, 280] width 498 height 383
click at [407, 216] on div "allowNextSubmit = true ; if ( formEl . requestSubmit ) formEl . requestSubmit (…" at bounding box center [500, 280] width 498 height 383
paste textarea "89da37b4ca74469baeaab2c7e00aa95f"
type textarea "apiKey: '89da37b4ca74469baeaab2c7e00aa95f',"
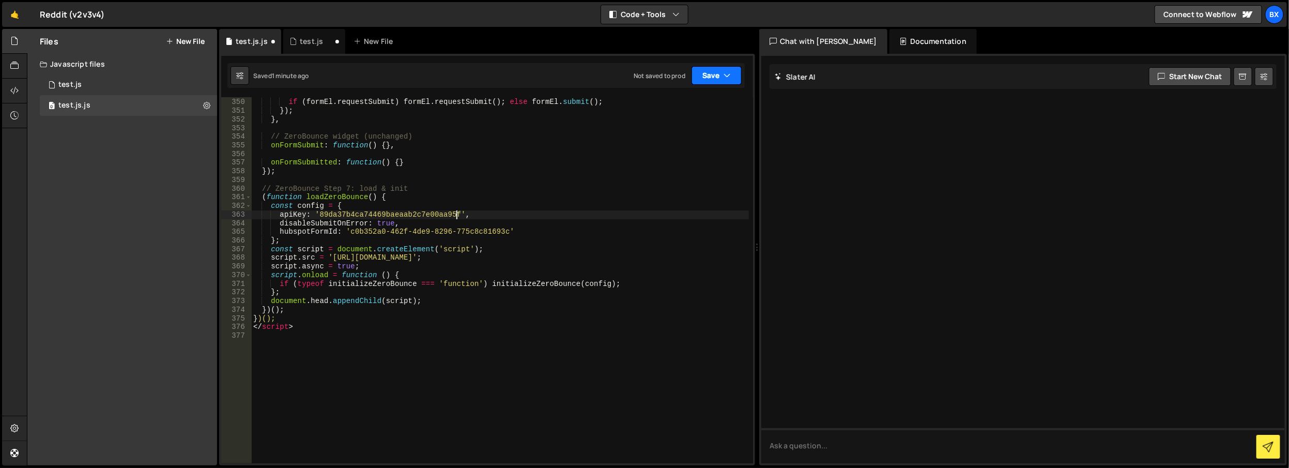
click at [715, 82] on button "Save" at bounding box center [716, 75] width 50 height 19
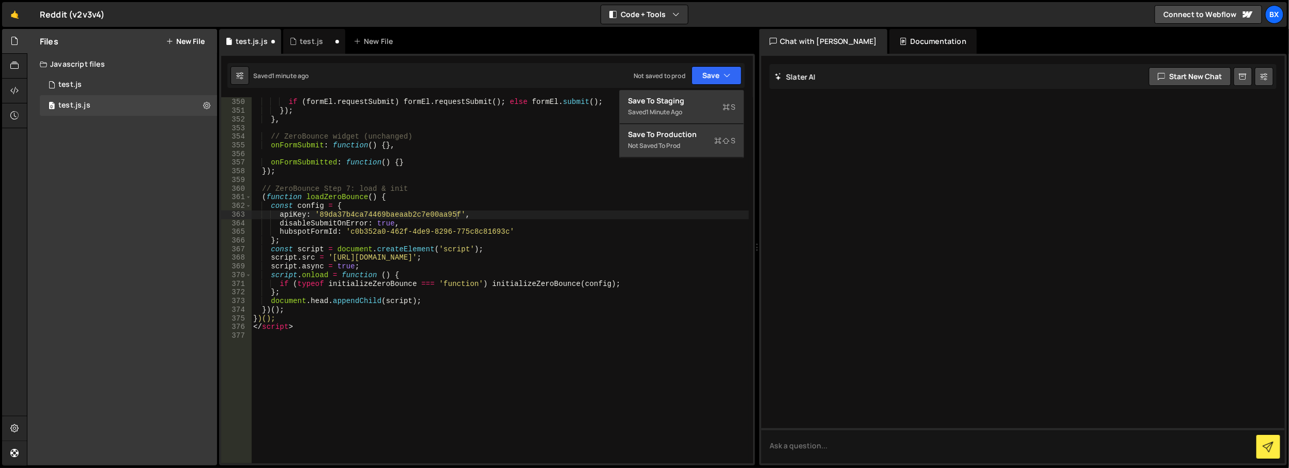
click at [484, 187] on div "allowNextSubmit = true ; if ( formEl . requestSubmit ) formEl . requestSubmit (…" at bounding box center [500, 280] width 498 height 383
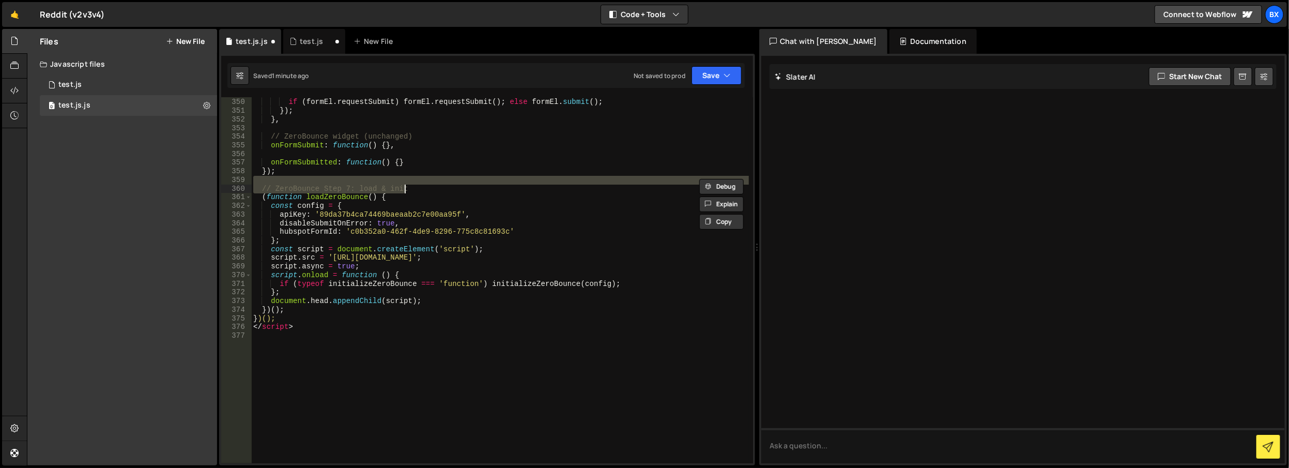
type textarea "</script>"
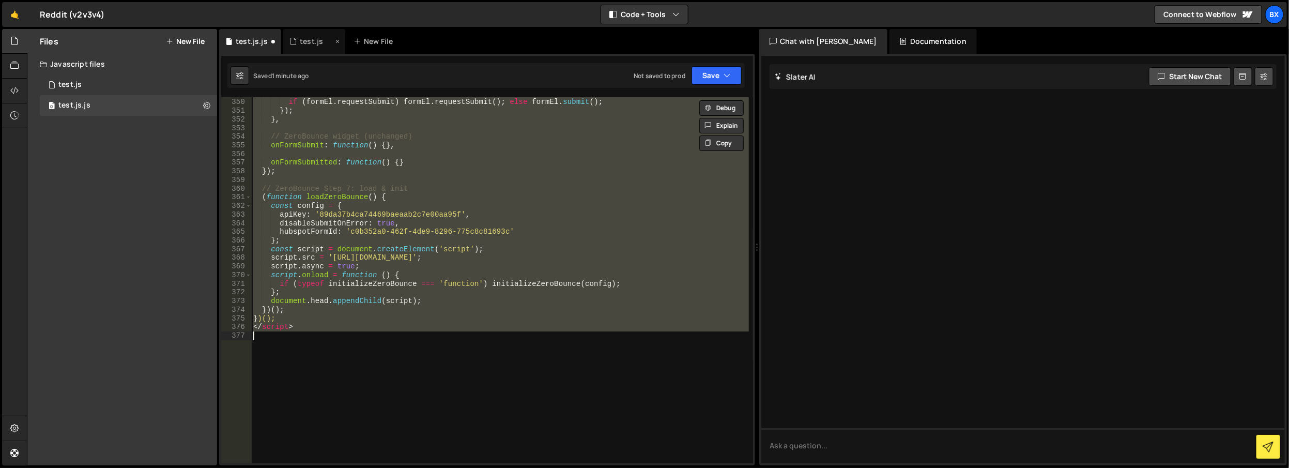
click at [295, 40] on icon at bounding box center [292, 41] width 7 height 10
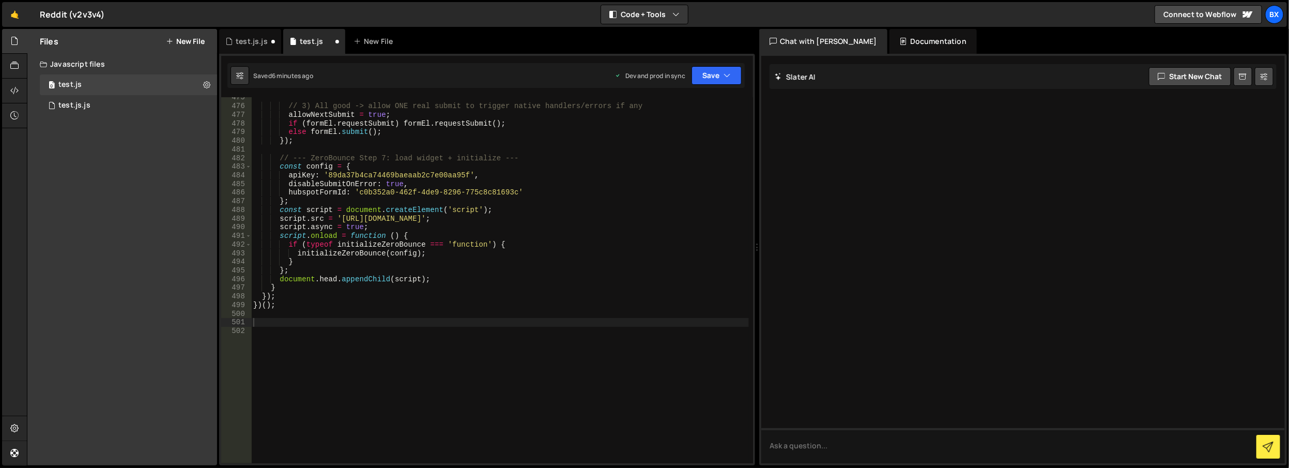
type textarea "else formEl.submit();"
click at [398, 134] on div "// 3) All good -> allow ONE real submit to trigger native handlers/errors if an…" at bounding box center [500, 284] width 498 height 383
paste textarea
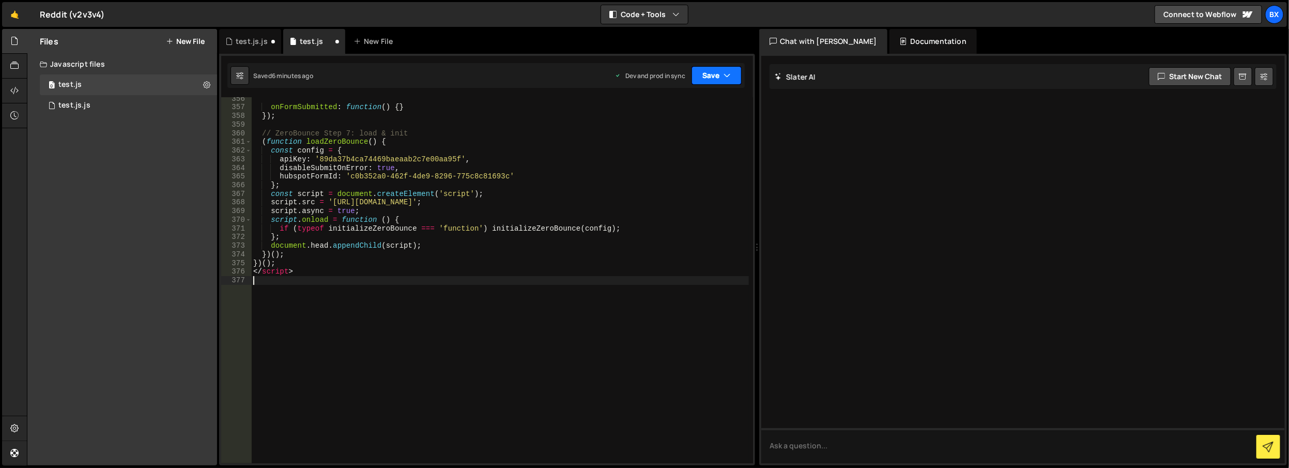
click at [725, 72] on icon "button" at bounding box center [726, 75] width 7 height 10
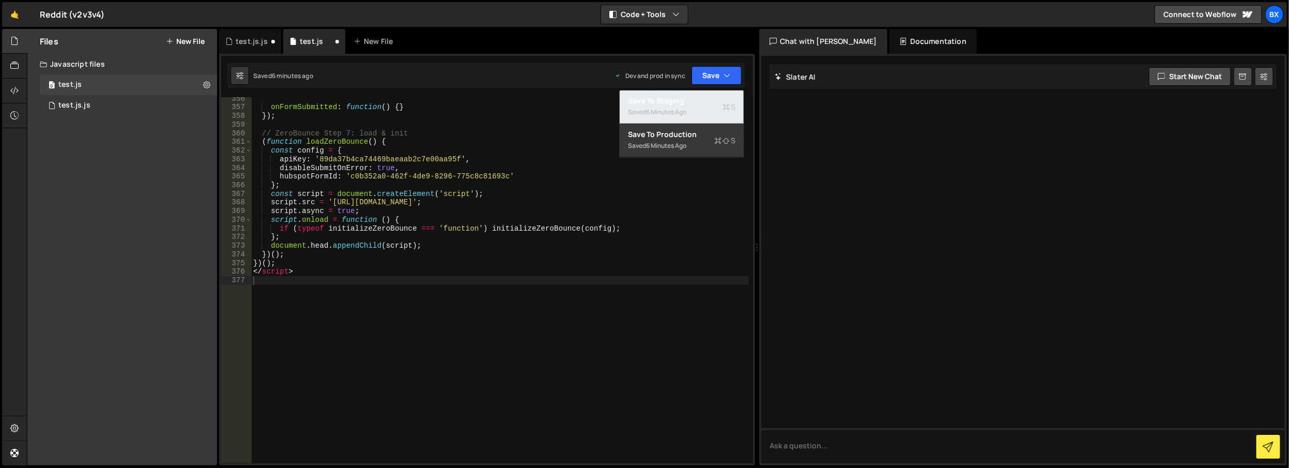
click at [687, 103] on div "Save to Staging S" at bounding box center [681, 101] width 107 height 10
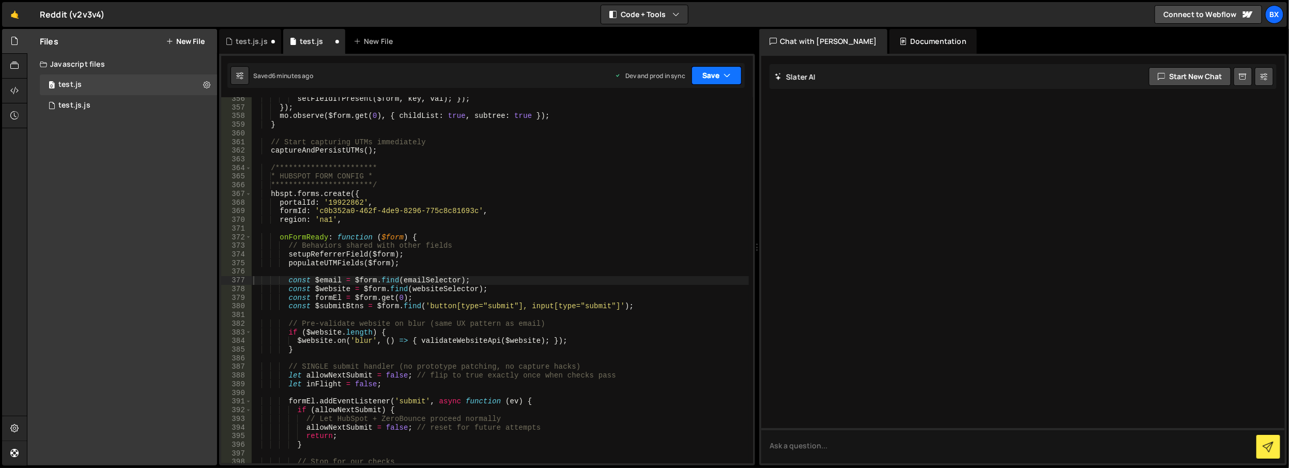
scroll to position [3079, 0]
click at [705, 70] on button "Save" at bounding box center [716, 75] width 50 height 19
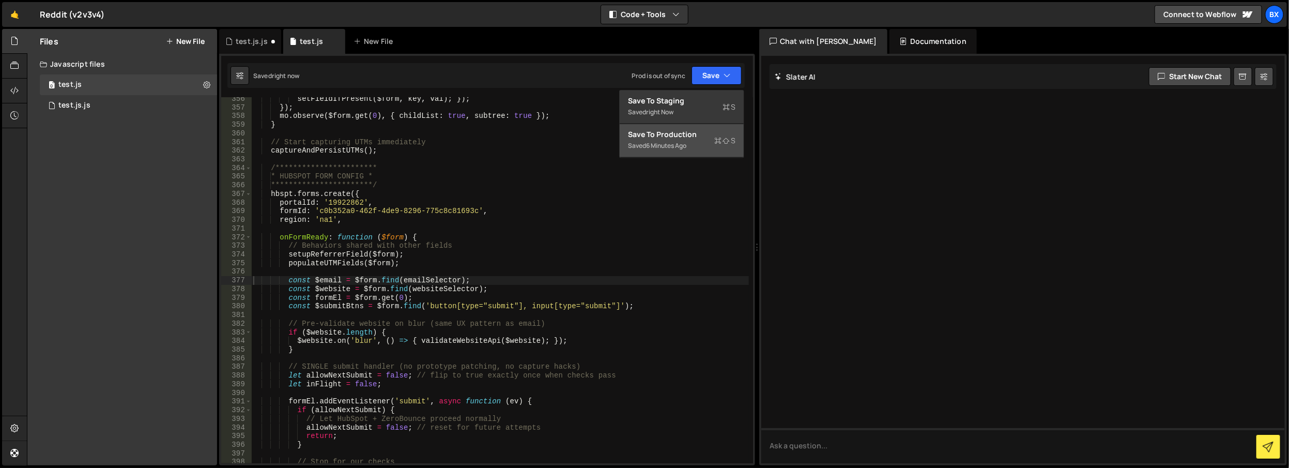
click at [687, 137] on div "Save to Production S" at bounding box center [681, 134] width 107 height 10
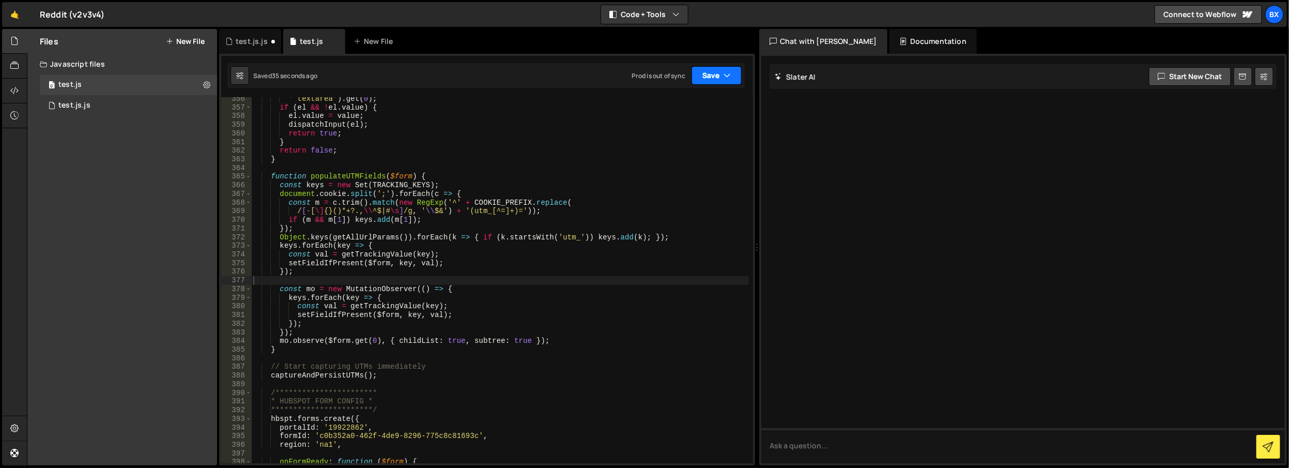
click at [712, 77] on button "Save" at bounding box center [716, 75] width 50 height 19
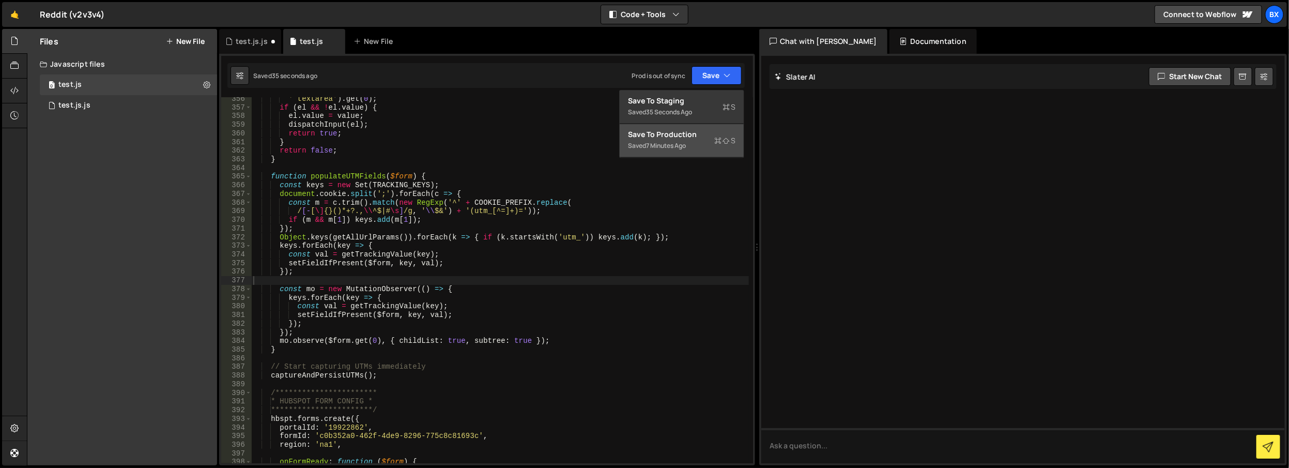
click at [694, 145] on div "Saved 7 minutes ago" at bounding box center [681, 145] width 107 height 12
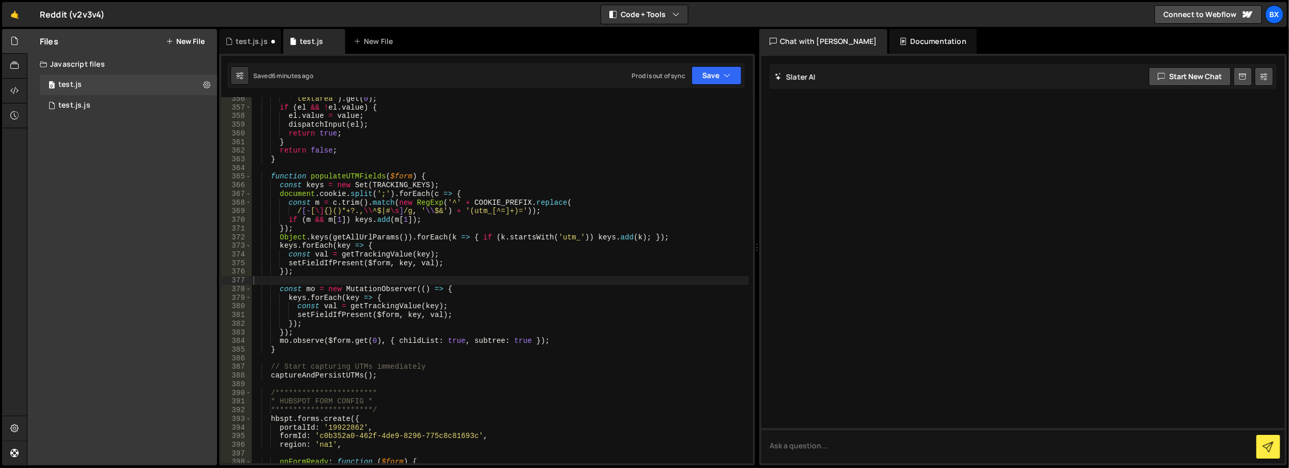
click at [475, 185] on div "' textarea' ) . get ( 0 ) ; if ( el && ! el . value ) { el . value = value ; di…" at bounding box center [500, 286] width 498 height 383
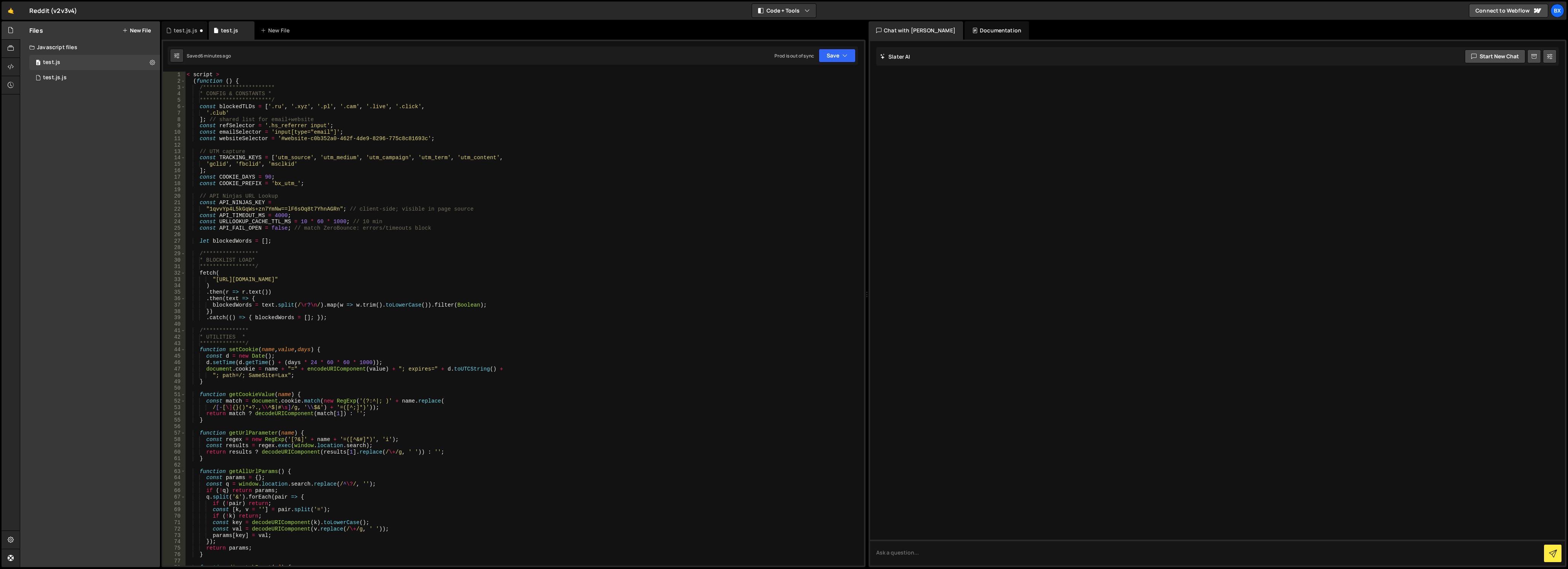
scroll to position [0, 0]
click at [355, 195] on div "**********" at bounding box center [523, 325] width 676 height 507
type textarea "/script>"
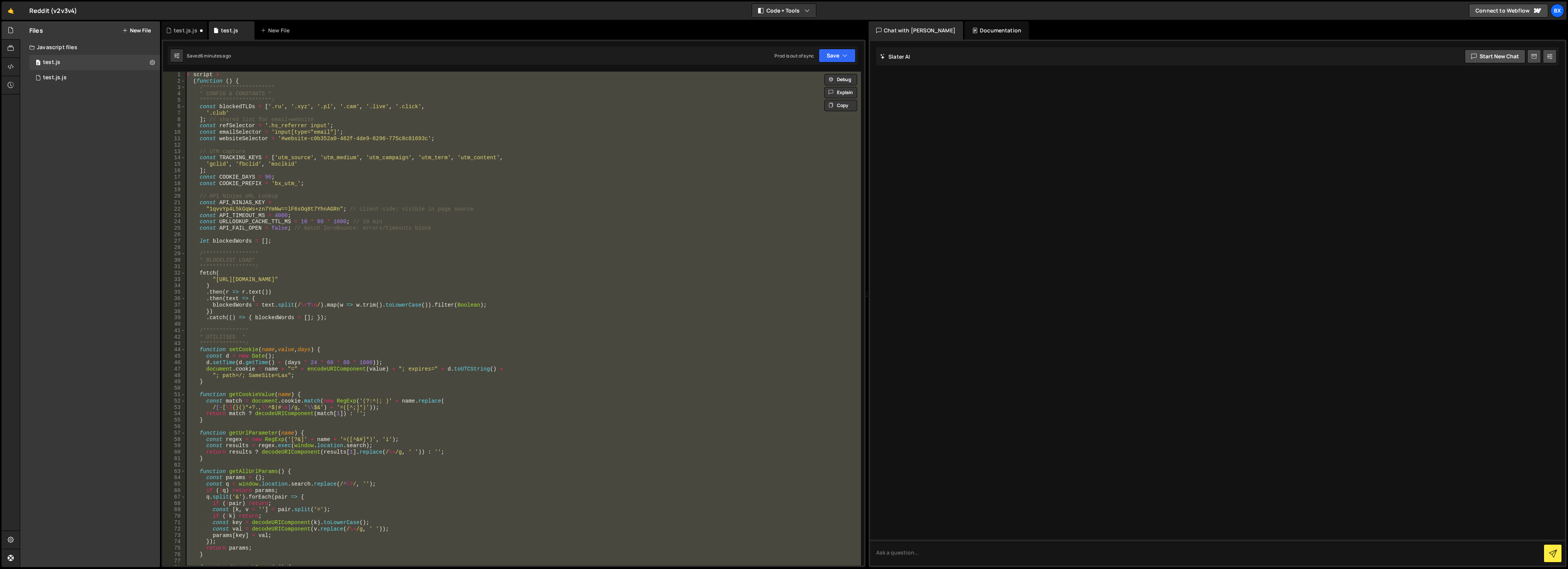
paste textarea
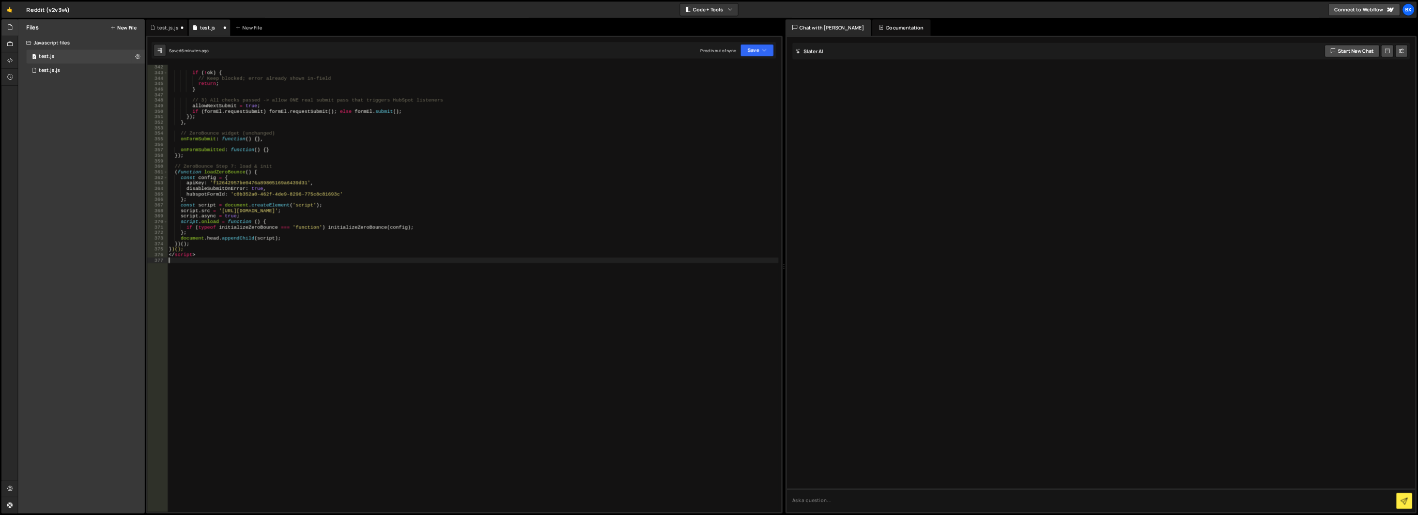
scroll to position [2828, 0]
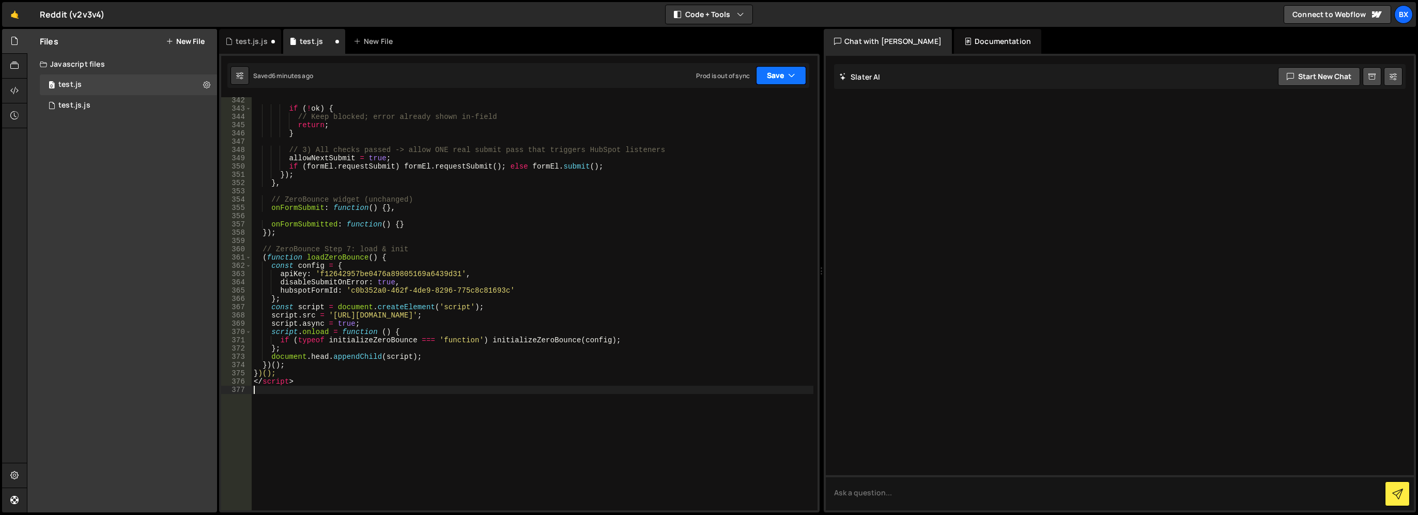
click at [782, 72] on button "Save" at bounding box center [781, 75] width 50 height 19
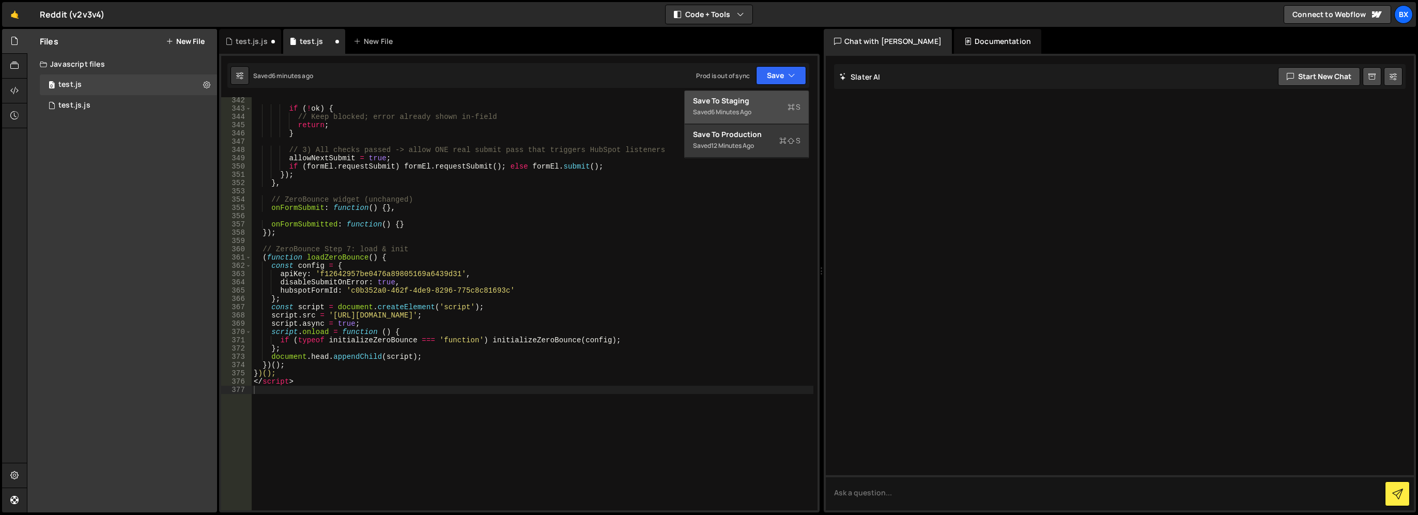
click at [742, 113] on div "6 minutes ago" at bounding box center [731, 111] width 40 height 9
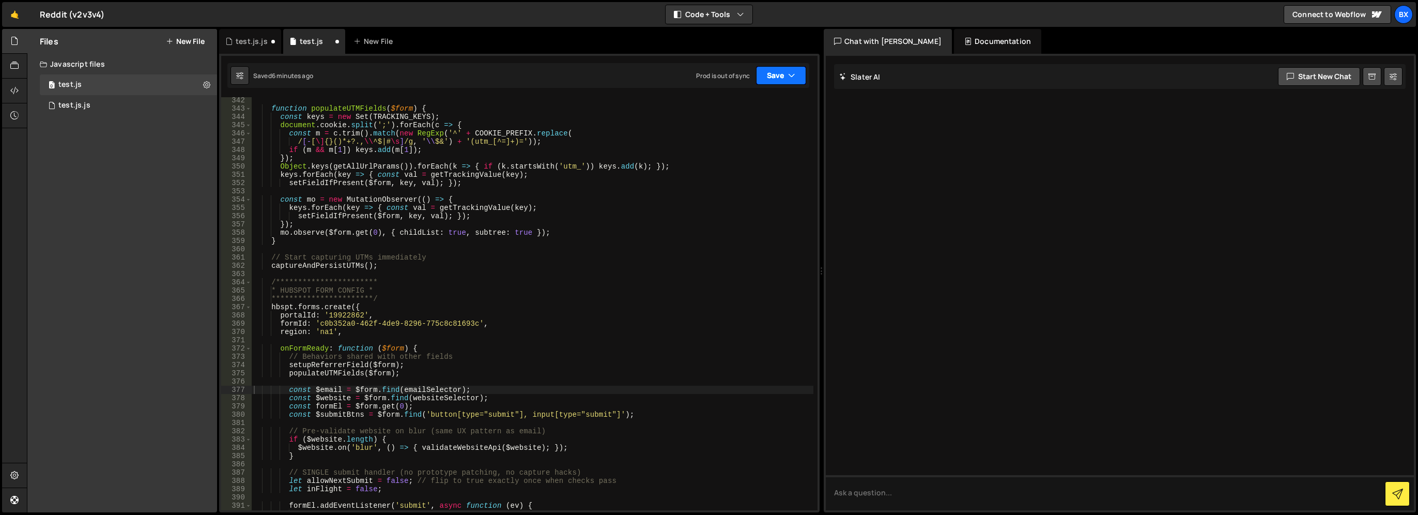
click at [785, 74] on button "Save" at bounding box center [781, 75] width 50 height 19
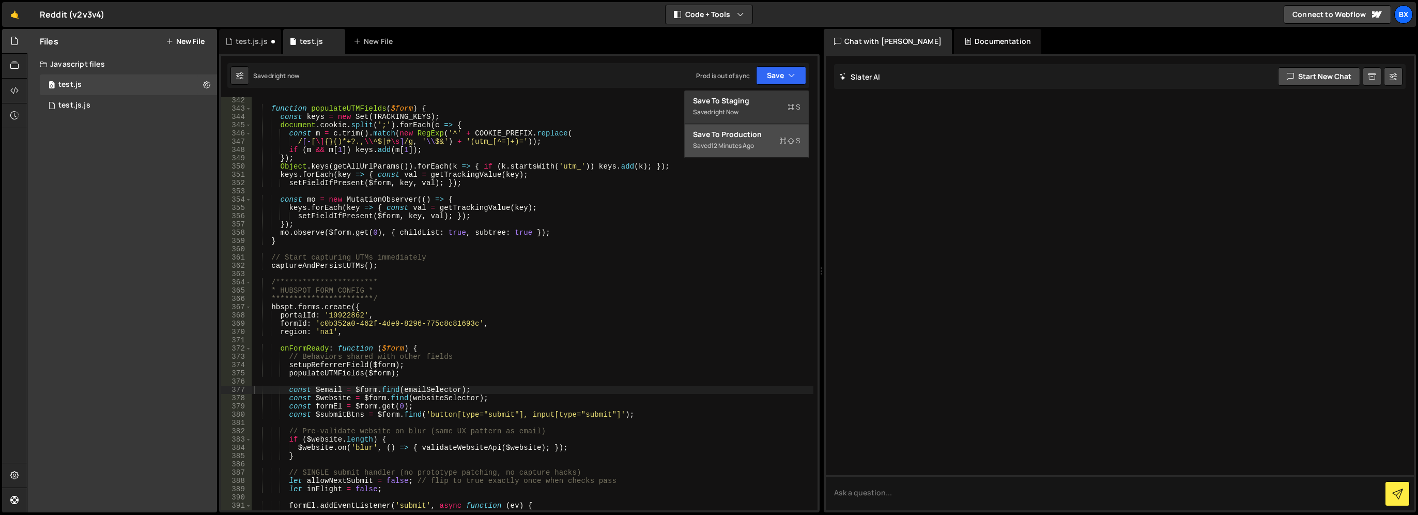
click at [746, 147] on div "12 minutes ago" at bounding box center [732, 145] width 43 height 9
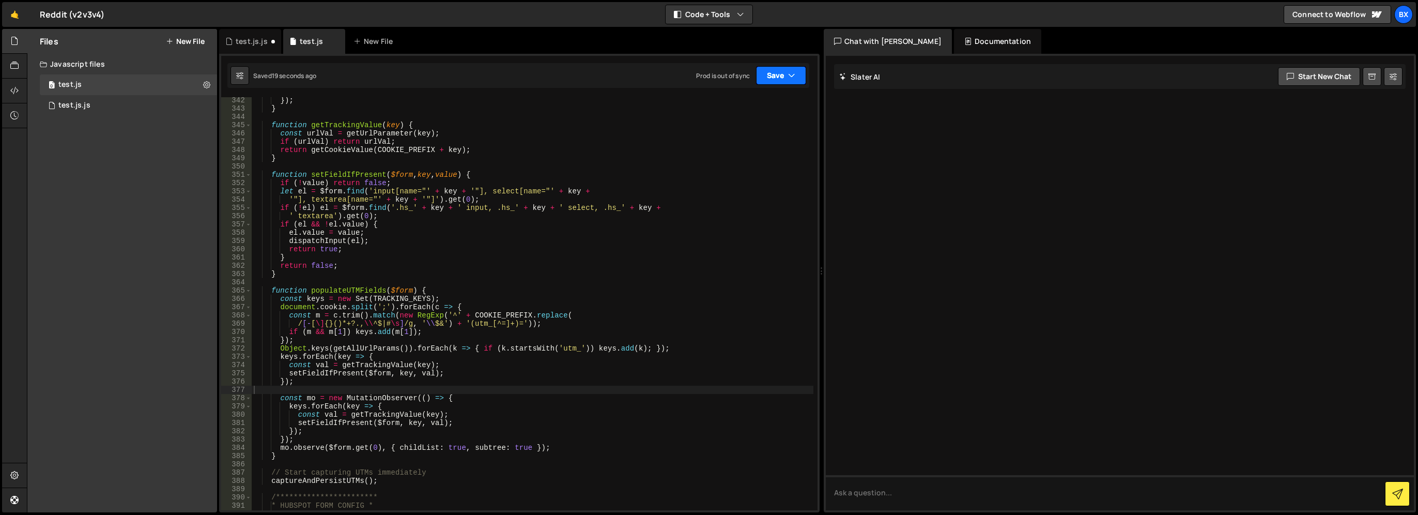
click at [784, 80] on button "Save" at bounding box center [781, 75] width 50 height 19
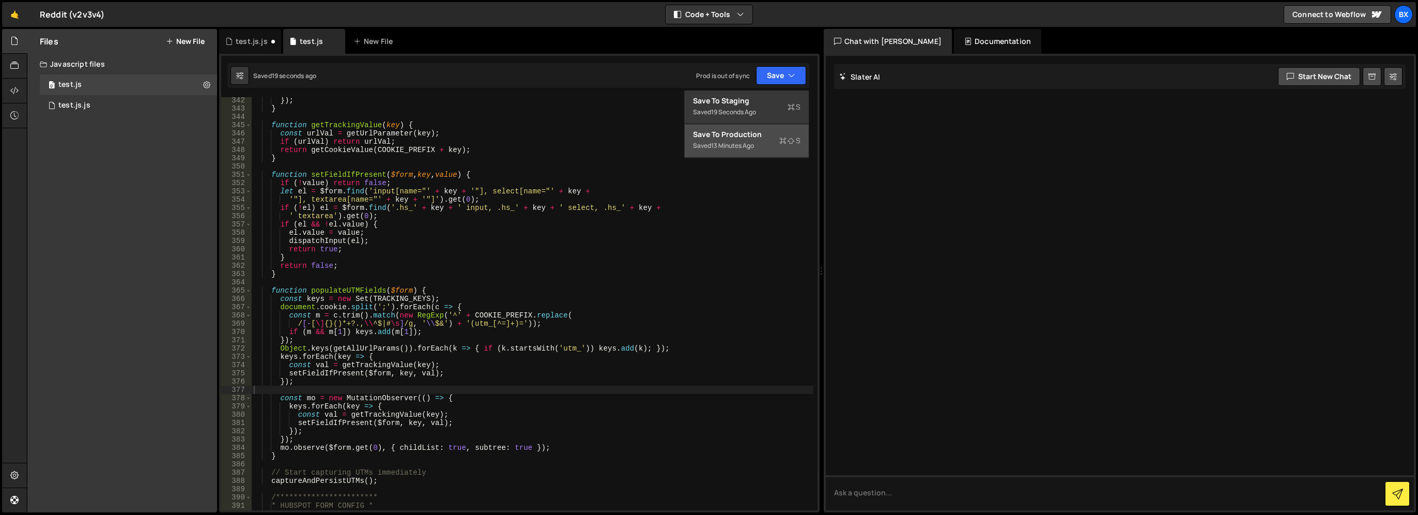
click at [778, 131] on div "Save to Production S" at bounding box center [746, 134] width 107 height 10
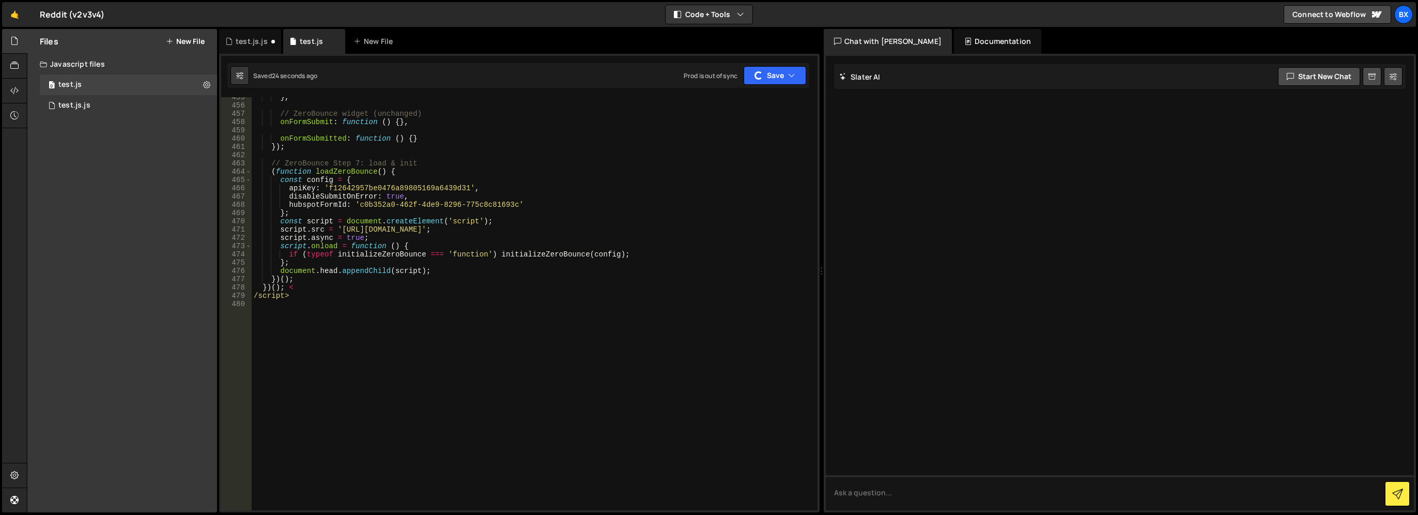
scroll to position [3703, 0]
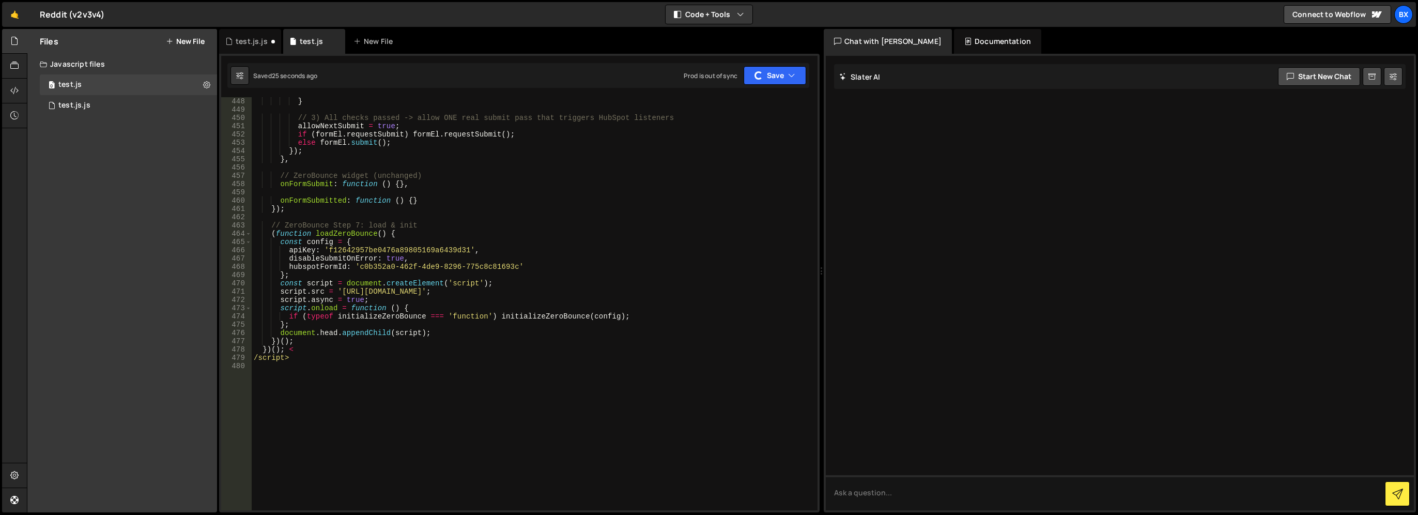
type textarea "/script>"
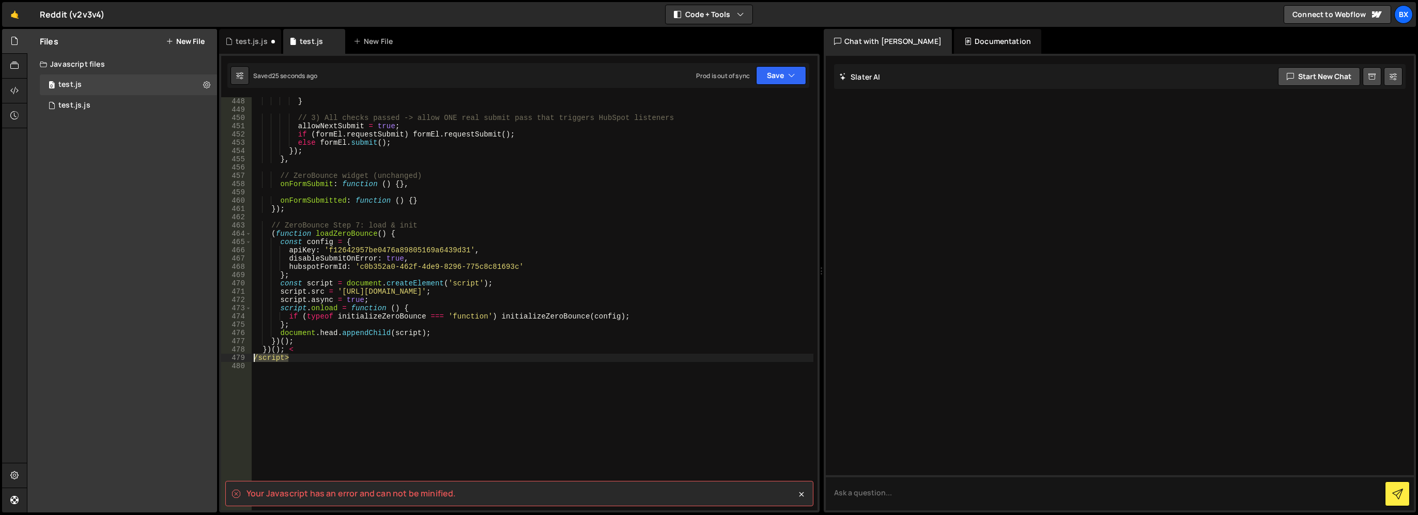
drag, startPoint x: 295, startPoint y: 358, endPoint x: 246, endPoint y: 358, distance: 49.1
click at [246, 358] on div "/script> 448 449 450 451 452 453 454 455 456 457 458 459 460 461 462 463 464 46…" at bounding box center [519, 303] width 596 height 413
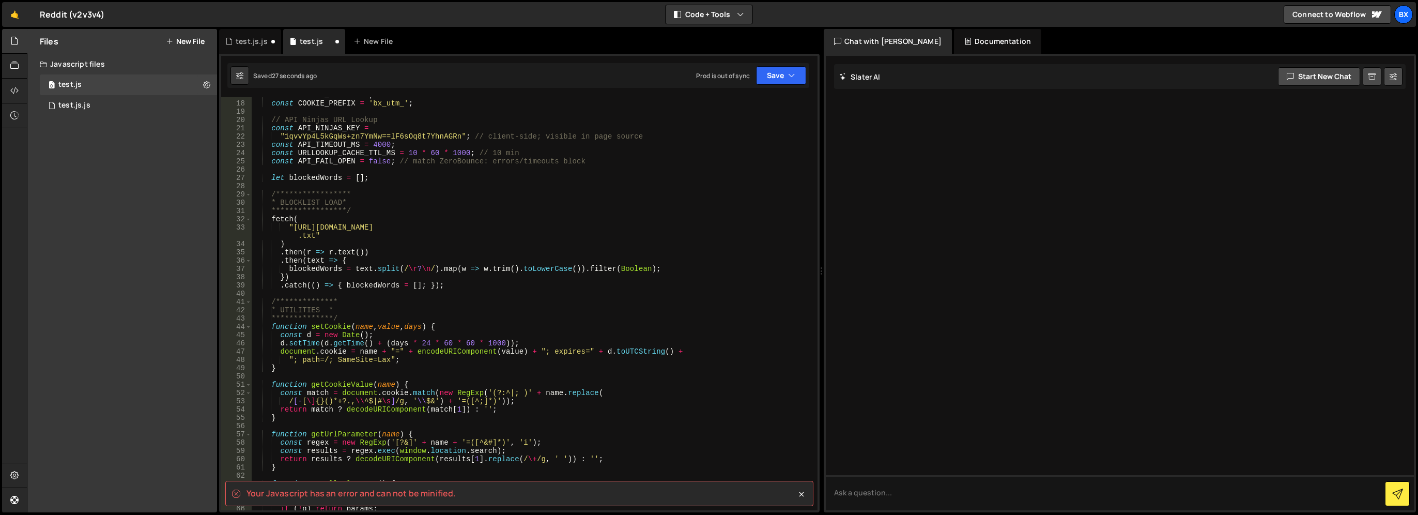
scroll to position [0, 0]
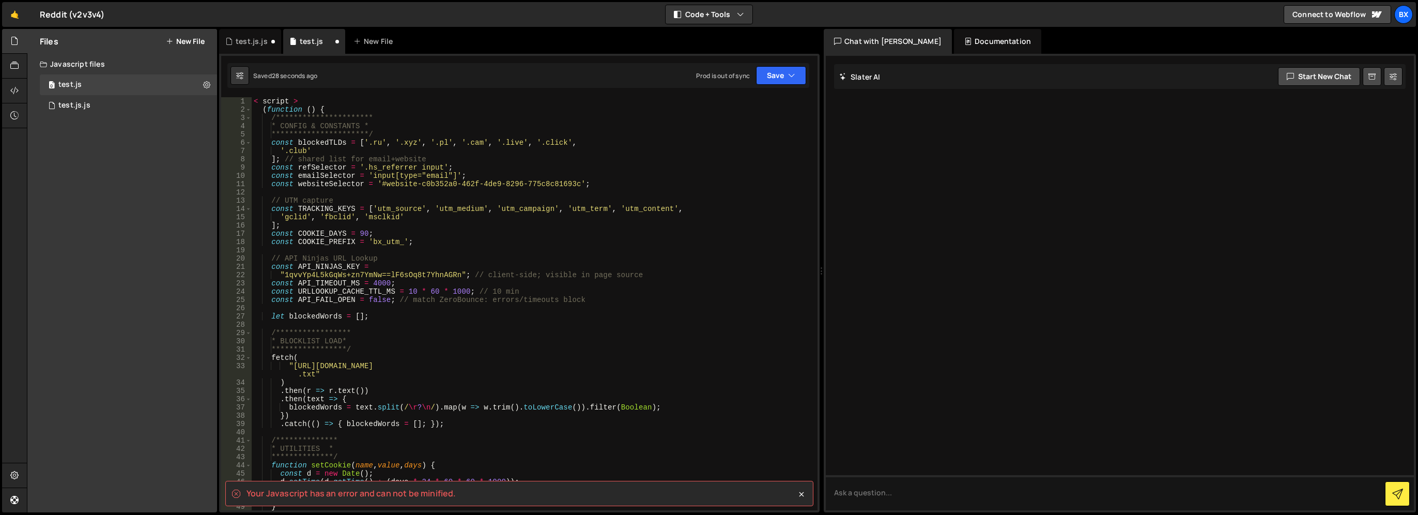
drag, startPoint x: 306, startPoint y: 97, endPoint x: 222, endPoint y: 82, distance: 85.4
click at [222, 82] on div "**********" at bounding box center [519, 283] width 600 height 458
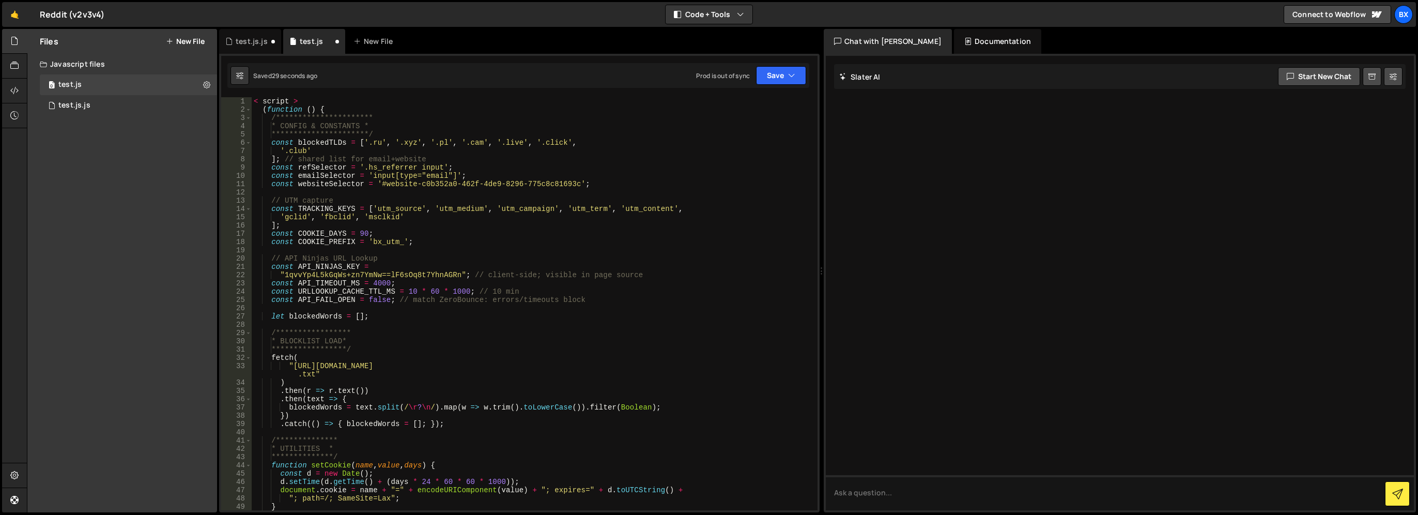
type textarea "< script >"
drag, startPoint x: 306, startPoint y: 101, endPoint x: 238, endPoint y: 102, distance: 67.7
click at [224, 101] on div "**********" at bounding box center [519, 303] width 596 height 413
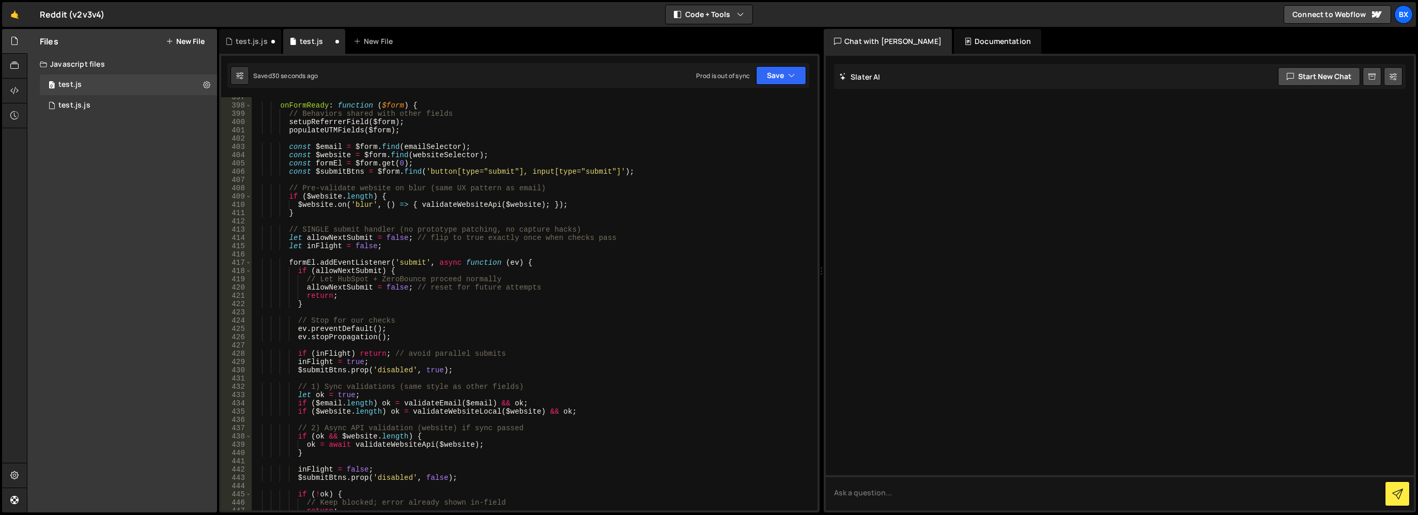
scroll to position [3757, 0]
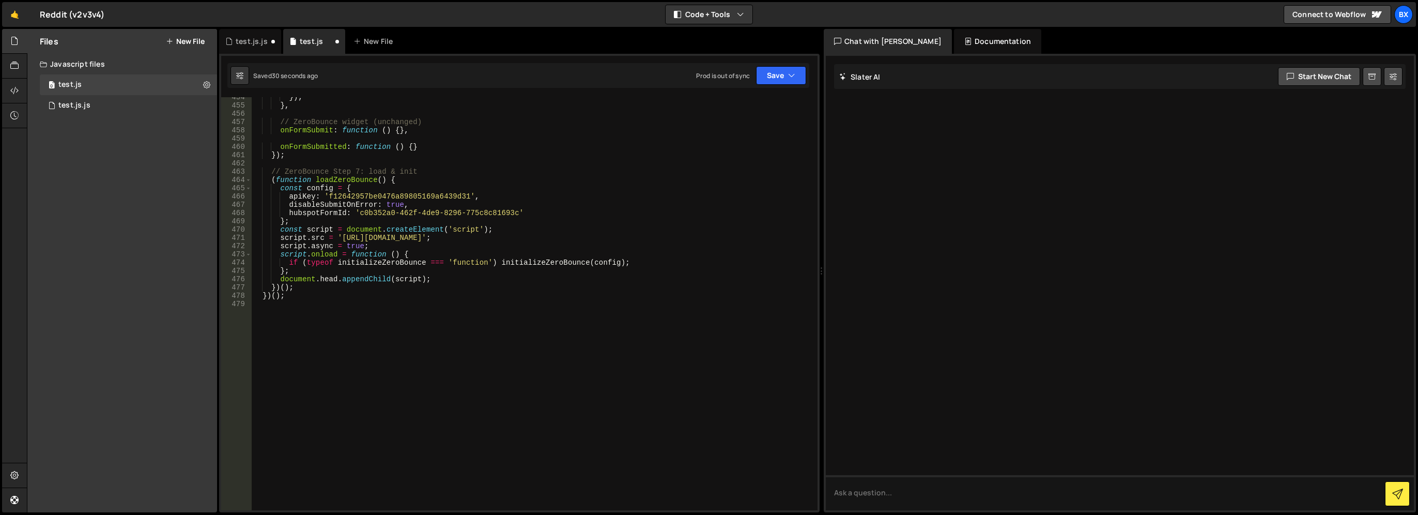
click at [437, 238] on div "}) ; } , // ZeroBounce widget (unchanged) onFormSubmit : function ( ) { } , onF…" at bounding box center [533, 307] width 562 height 429
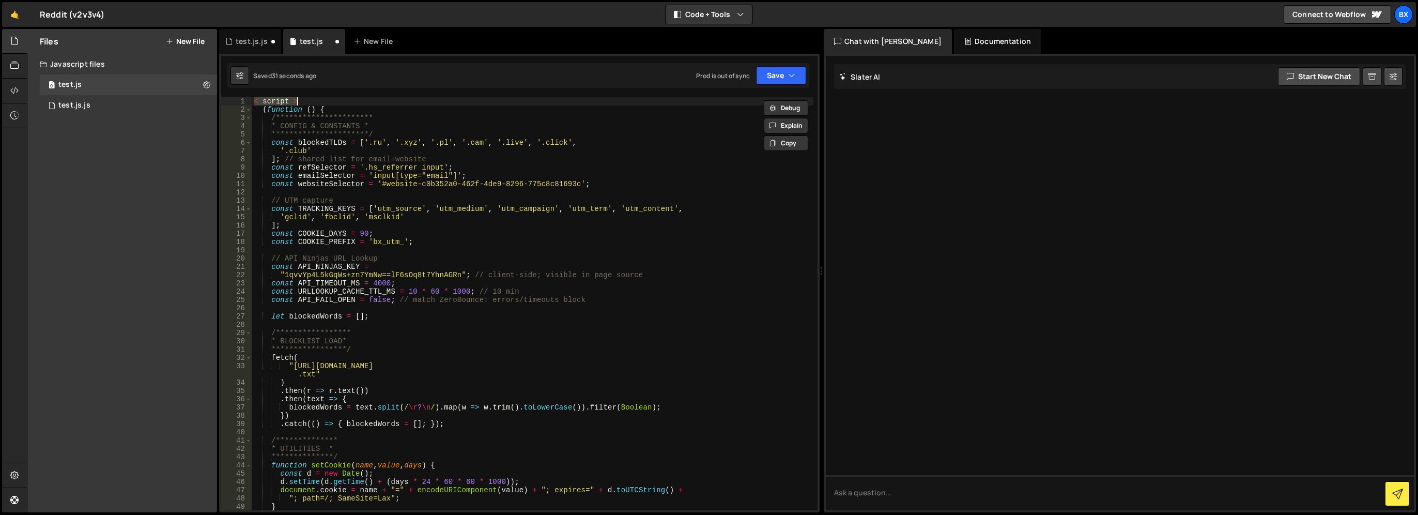
type textarea "})(); < /script>"
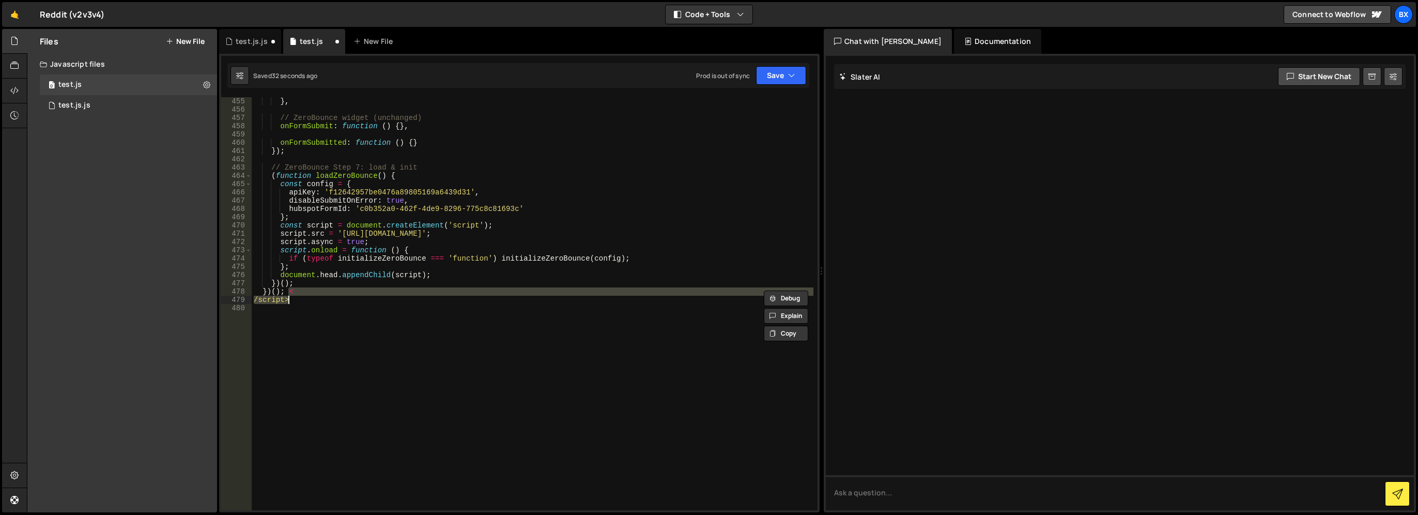
click at [353, 320] on div "} , // ZeroBounce widget (unchanged) onFormSubmit : function ( ) { } , onFormSu…" at bounding box center [533, 311] width 562 height 429
drag, startPoint x: 319, startPoint y: 292, endPoint x: 296, endPoint y: 289, distance: 24.0
click at [296, 289] on div "} , // ZeroBounce widget (unchanged) onFormSubmit : function ( ) { } , onFormSu…" at bounding box center [533, 311] width 562 height 429
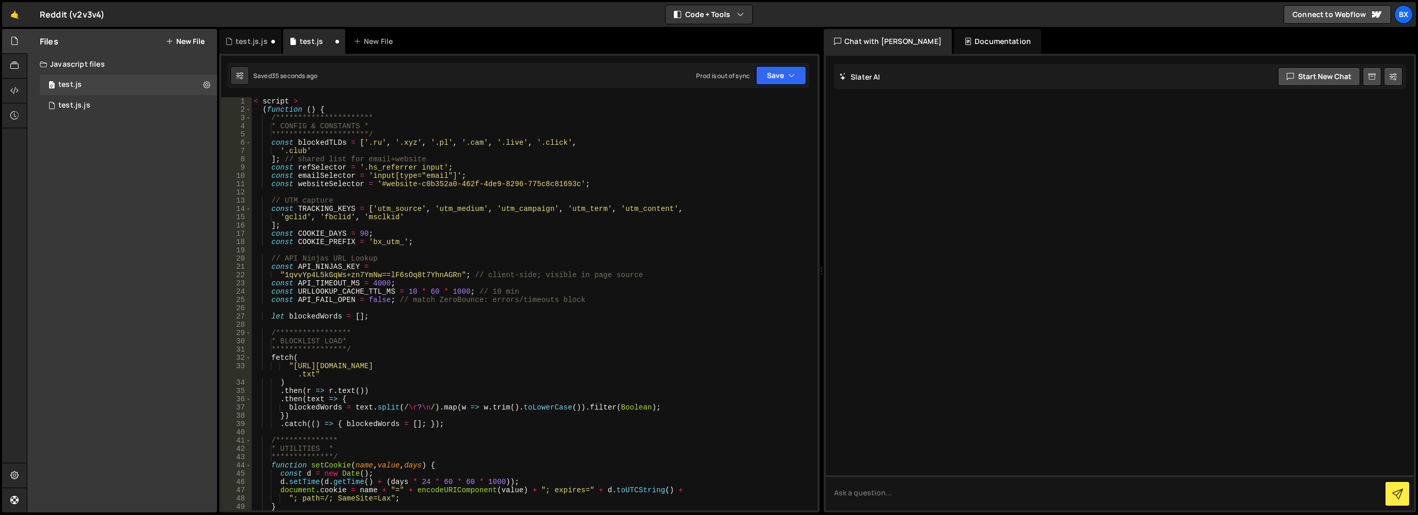
scroll to position [0, 0]
drag, startPoint x: 275, startPoint y: 102, endPoint x: 166, endPoint y: 95, distance: 108.7
click at [166, 95] on div "Files New File Javascript files 0 test.js 0 0 test.js.js 0 CSS files Copy share…" at bounding box center [722, 271] width 1391 height 484
type textarea "< script >"
type textarea "(function () {"
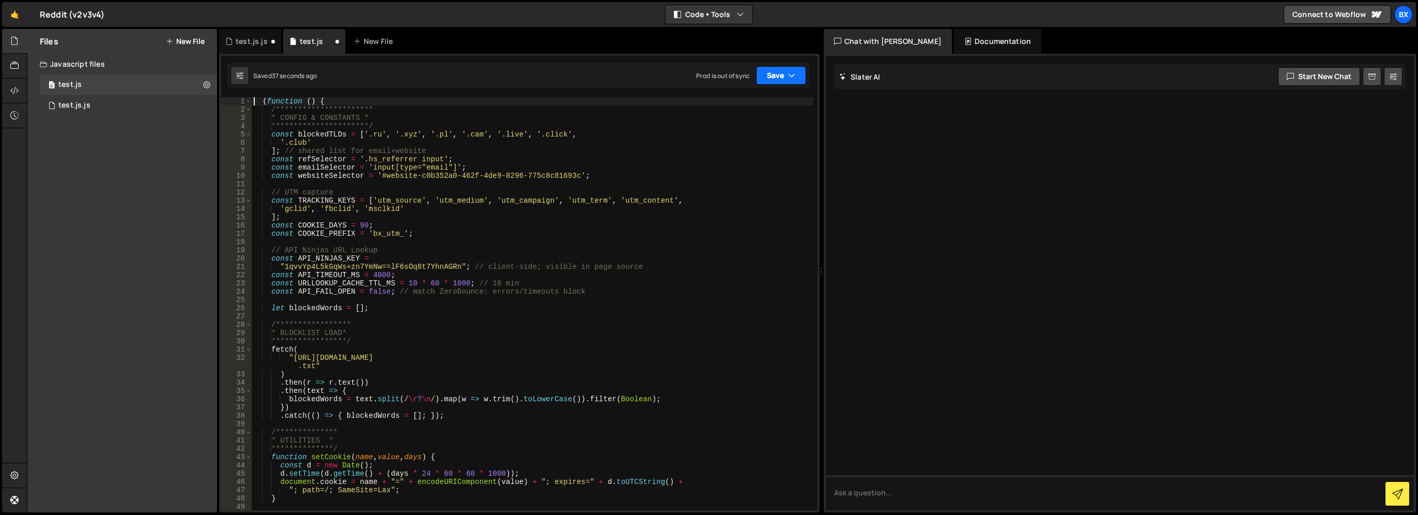
click at [785, 69] on button "Save" at bounding box center [781, 75] width 50 height 19
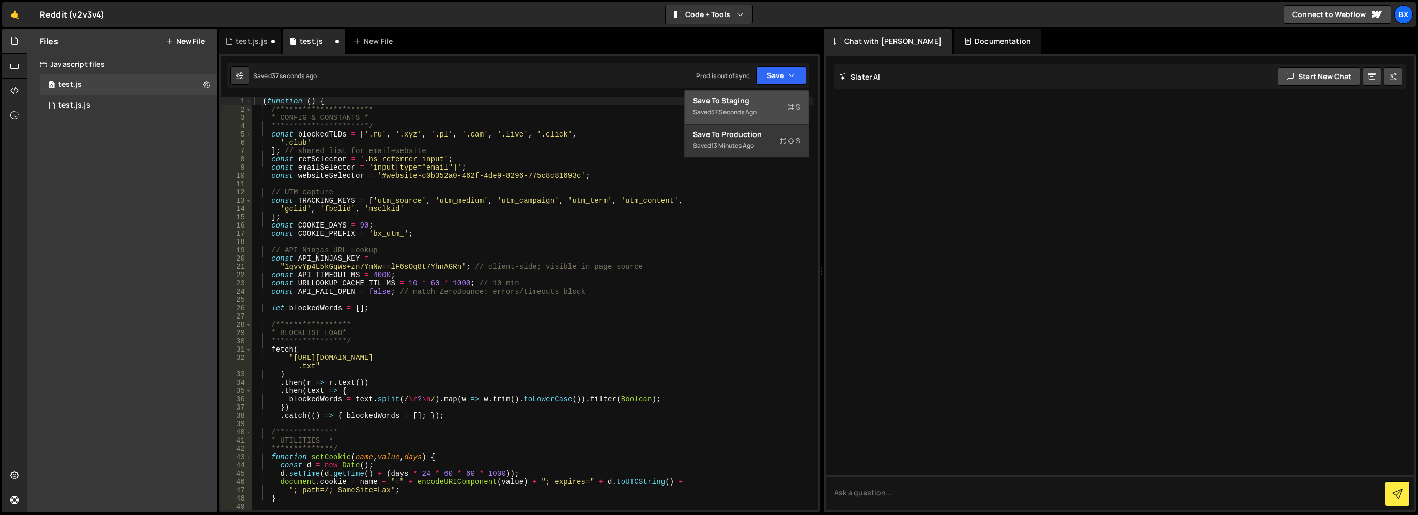
click at [767, 96] on div "Save to Staging S" at bounding box center [746, 101] width 107 height 10
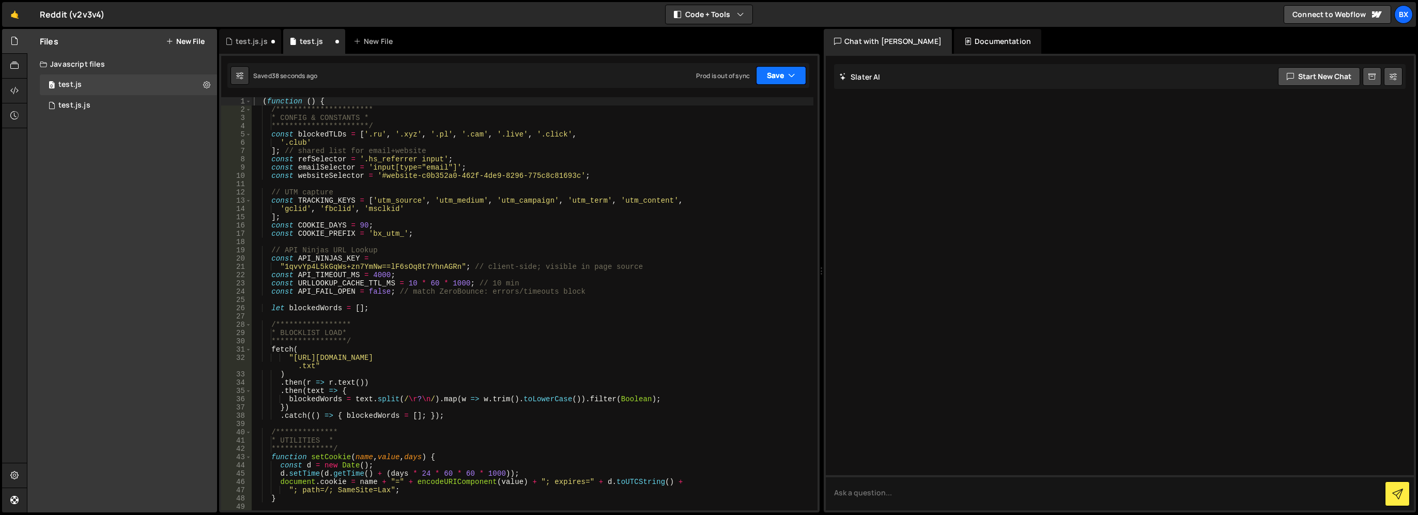
click at [777, 78] on button "Save" at bounding box center [781, 75] width 50 height 19
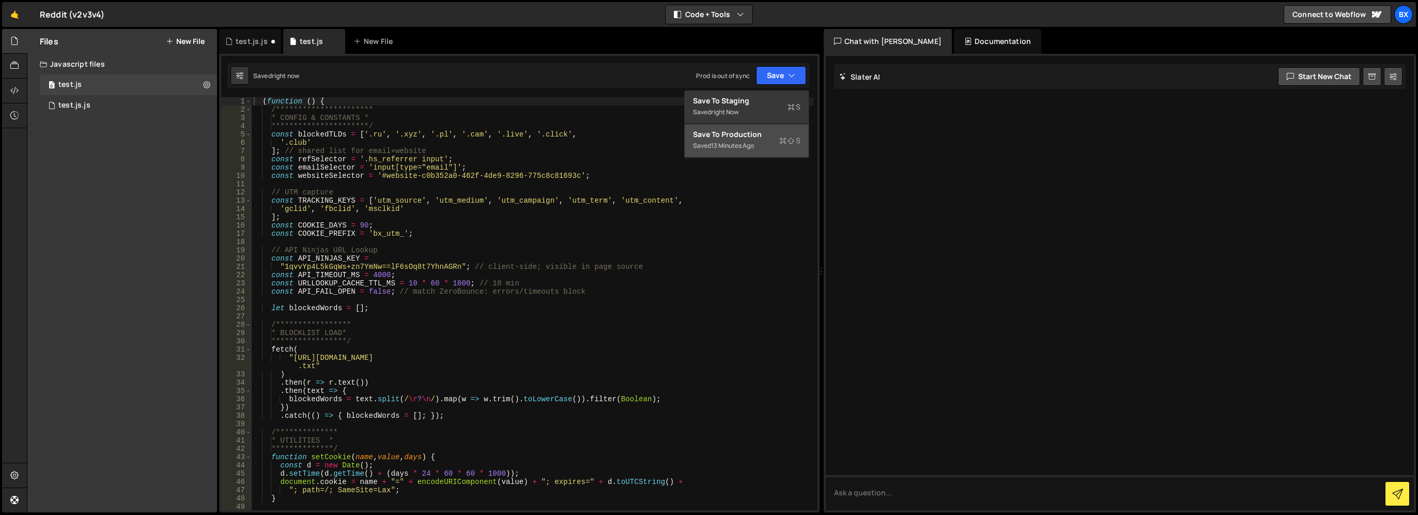
click at [766, 142] on div "Saved 13 minutes ago" at bounding box center [746, 145] width 107 height 12
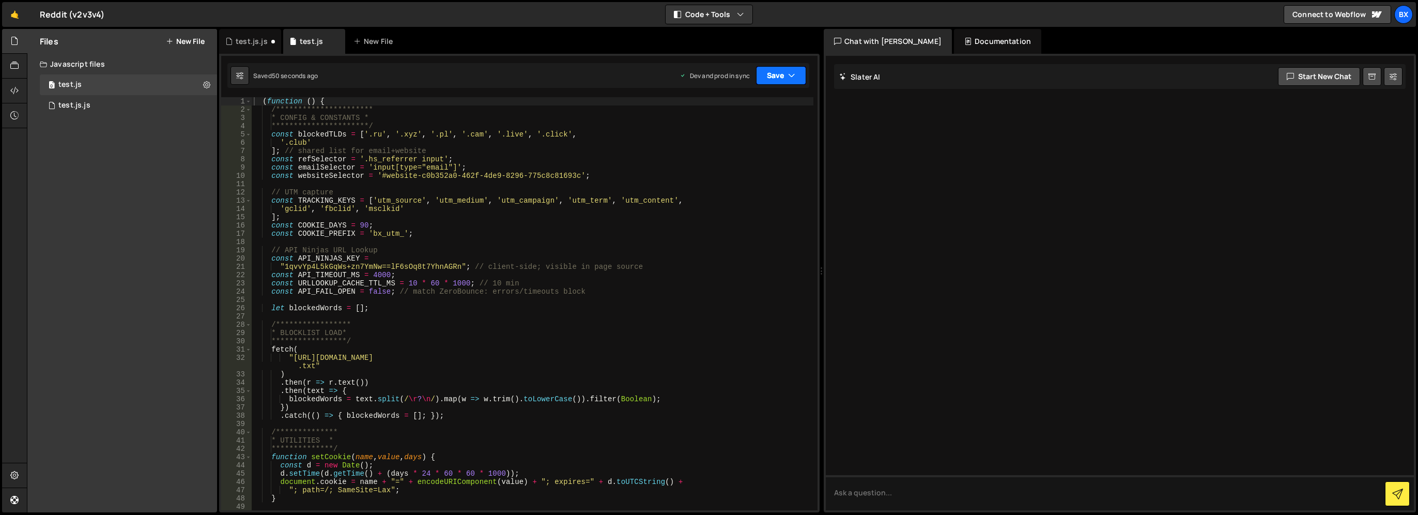
click at [798, 76] on button "Save" at bounding box center [781, 75] width 50 height 19
